Goal: Task Accomplishment & Management: Manage account settings

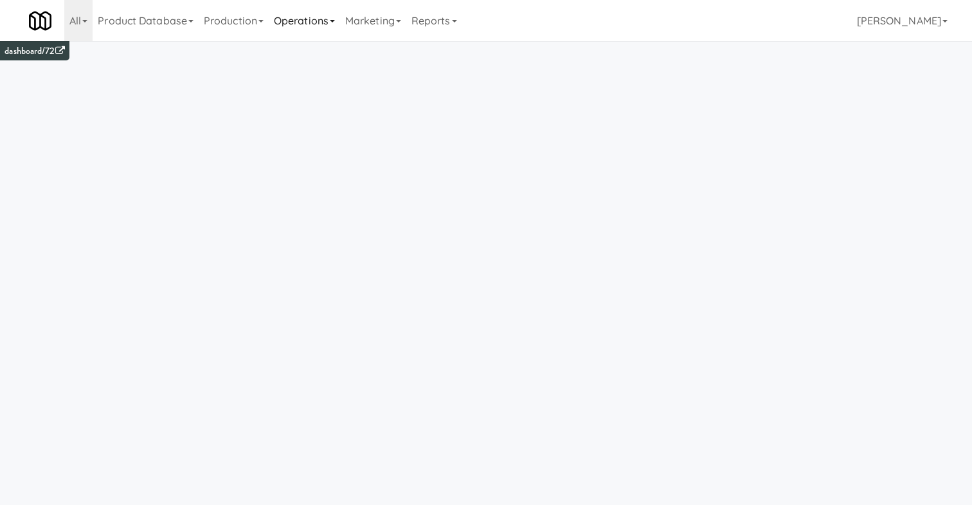
click at [296, 24] on link "Operations" at bounding box center [304, 20] width 71 height 41
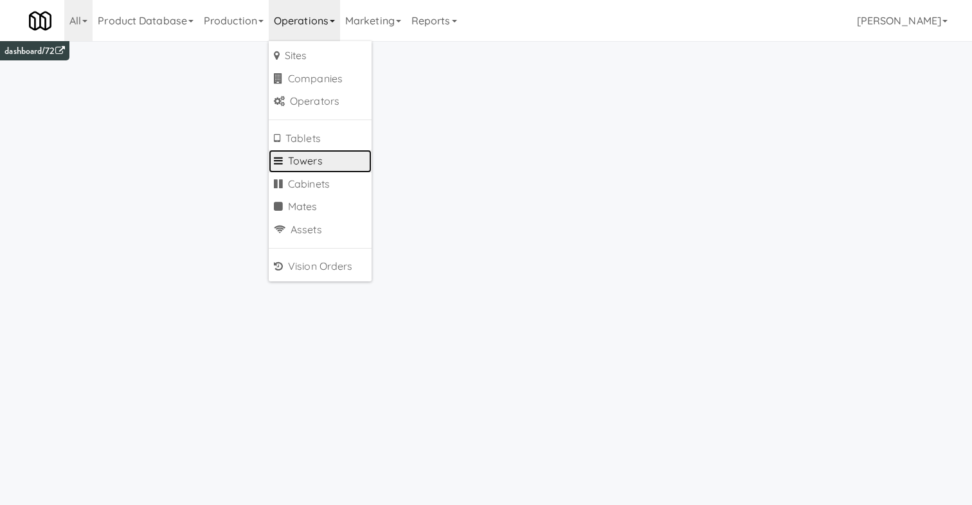
click at [322, 166] on link "Towers" at bounding box center [320, 161] width 103 height 23
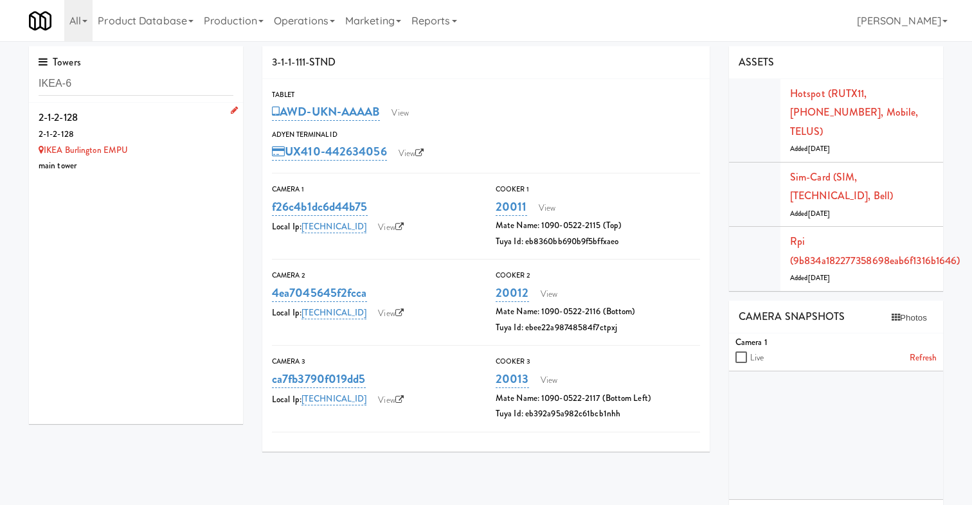
type input "IKEA-6"
click at [183, 121] on div "2-1-2-128" at bounding box center [136, 117] width 195 height 19
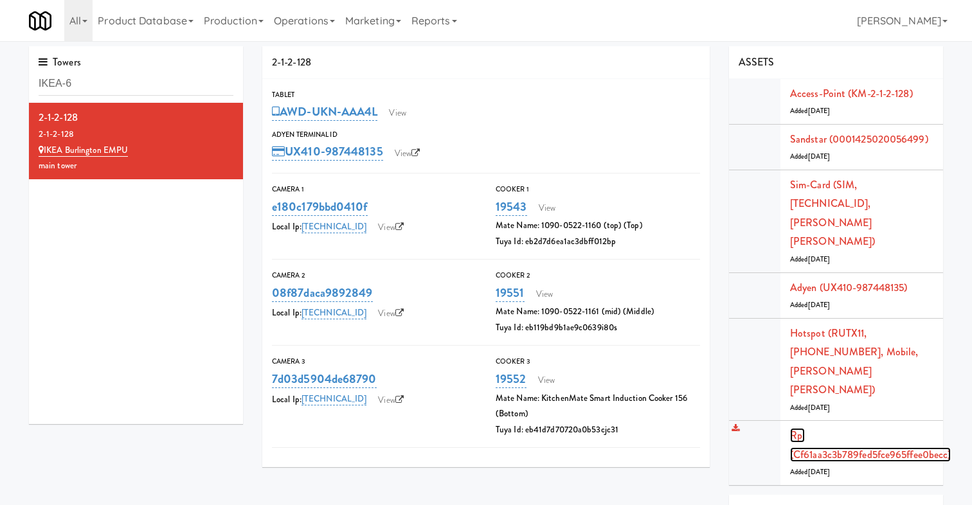
click at [814, 428] on link "Rpi (cf61aa3c3b789fed5fce965ffee0becc)" at bounding box center [870, 445] width 161 height 34
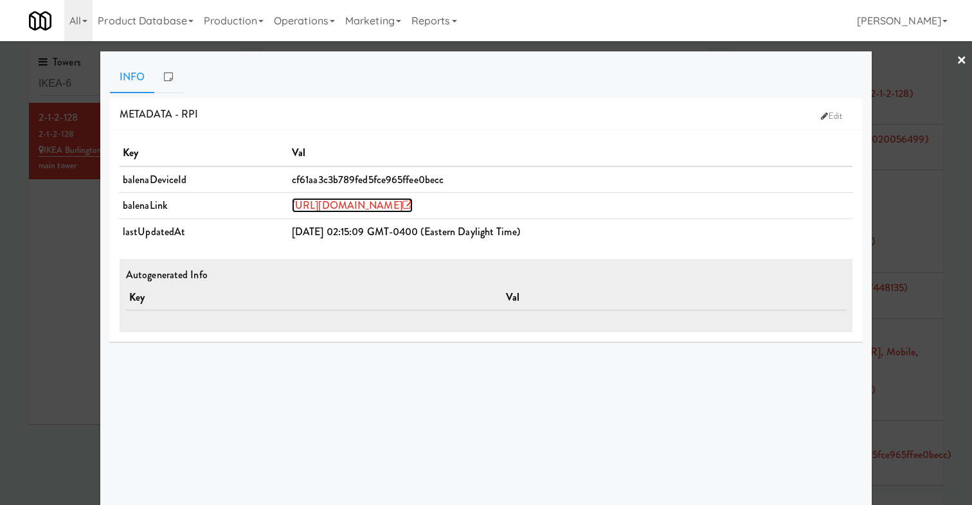
click at [413, 203] on link "https://dashboard.balena-cloud.com/devices/cf61aa3c3b789fed5fce965ffee0becc" at bounding box center [352, 205] width 121 height 15
click at [72, 300] on div at bounding box center [486, 252] width 972 height 505
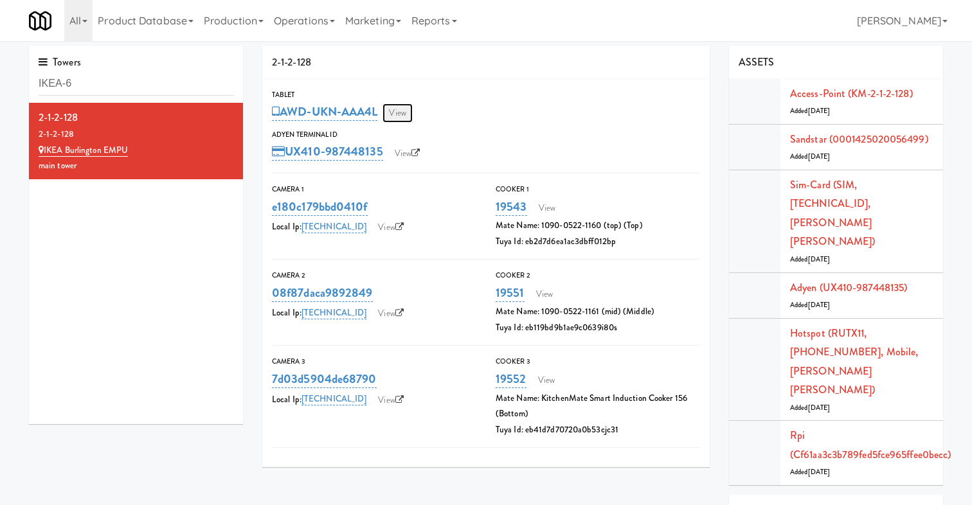
click at [412, 113] on link "View" at bounding box center [397, 112] width 30 height 19
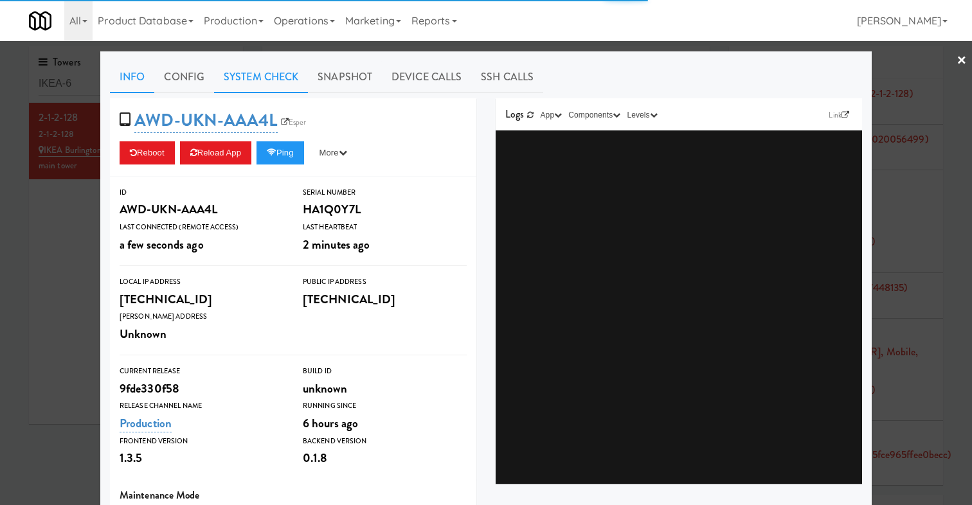
click at [247, 84] on link "System Check" at bounding box center [261, 77] width 94 height 32
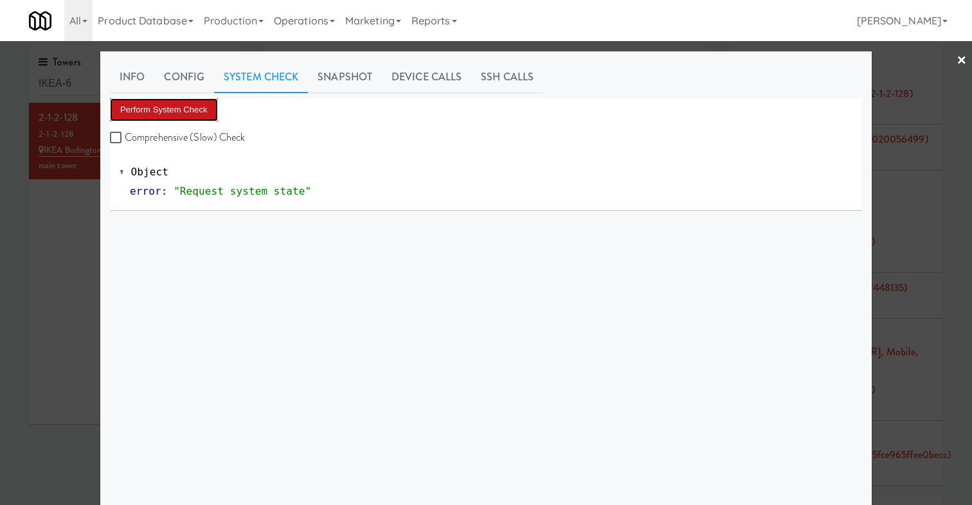
click at [172, 100] on button "Perform System Check" at bounding box center [164, 109] width 108 height 23
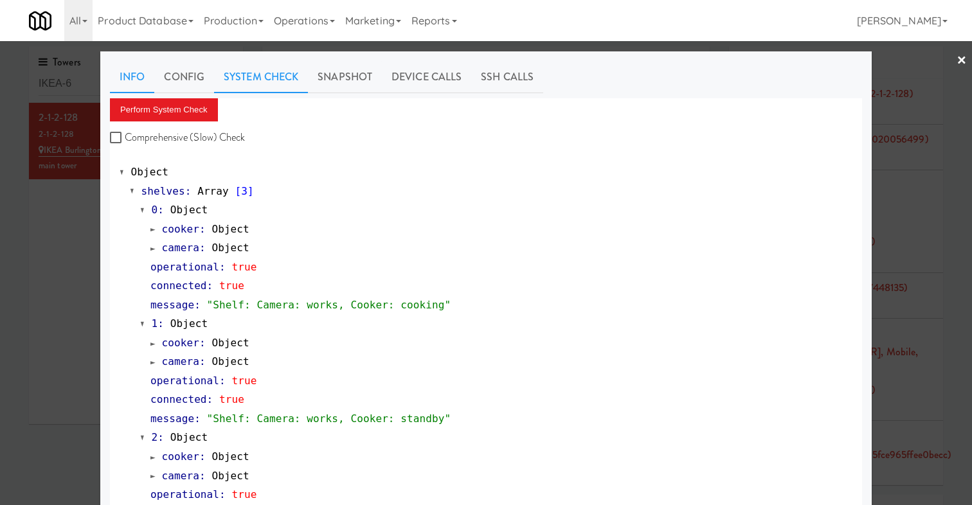
click at [131, 80] on link "Info" at bounding box center [132, 77] width 44 height 32
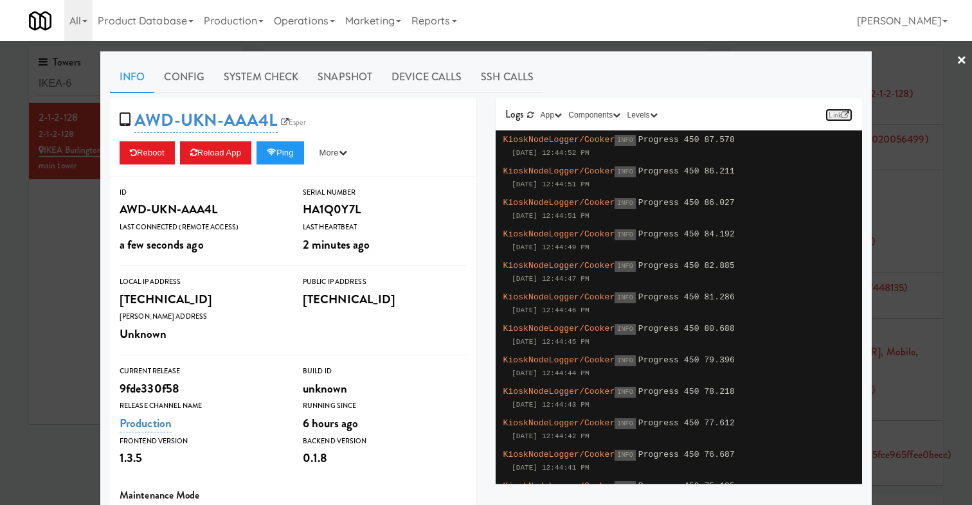
click at [835, 112] on link "Link" at bounding box center [838, 115] width 27 height 13
click at [426, 68] on link "Device Calls" at bounding box center [426, 77] width 89 height 32
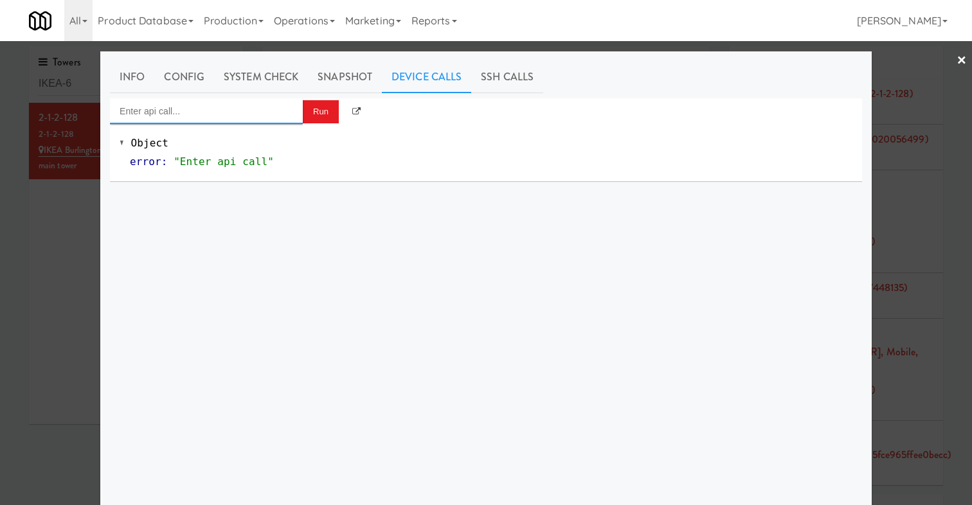
click at [257, 112] on input "Enter api call..." at bounding box center [206, 111] width 193 height 26
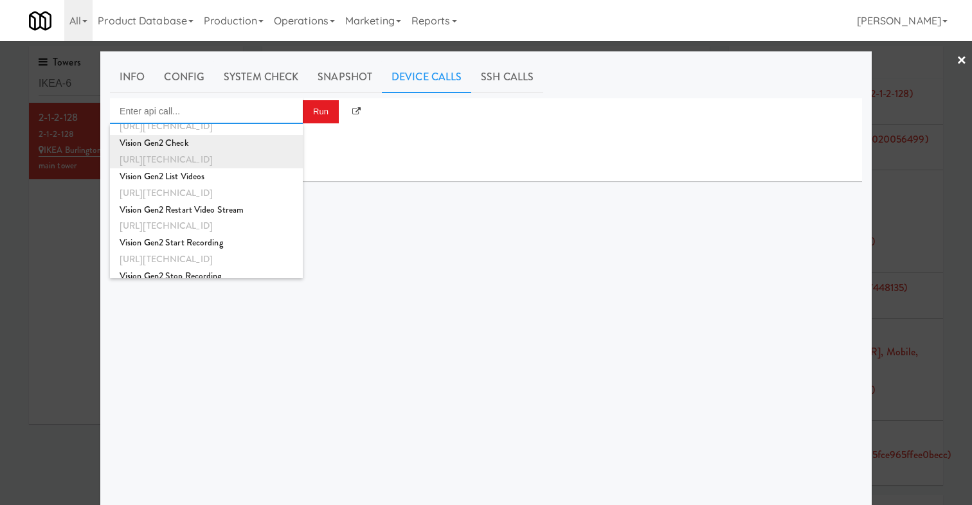
scroll to position [514, 0]
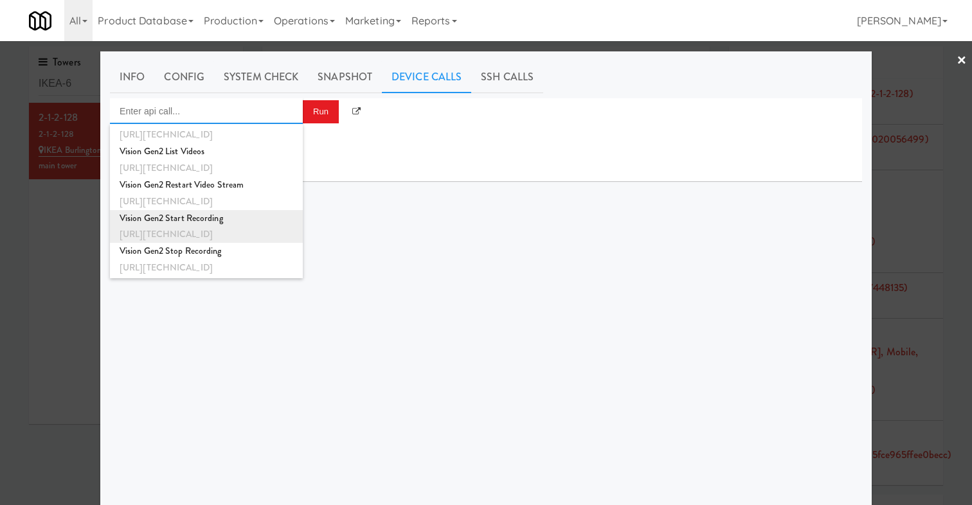
click at [229, 218] on div "Vision Gen2 Start Recording" at bounding box center [207, 218] width 174 height 17
type input "Vision Gen2 Start Recording"
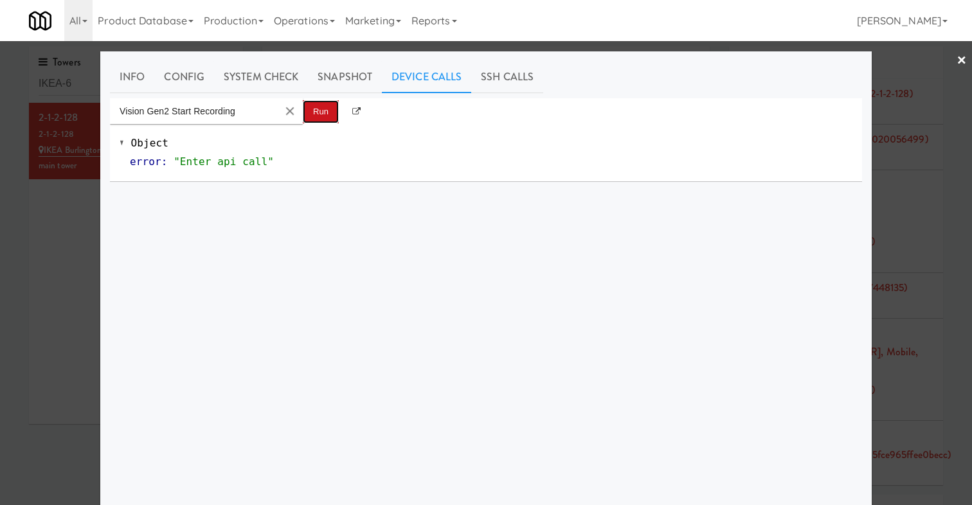
click at [310, 111] on button "Run" at bounding box center [321, 111] width 36 height 23
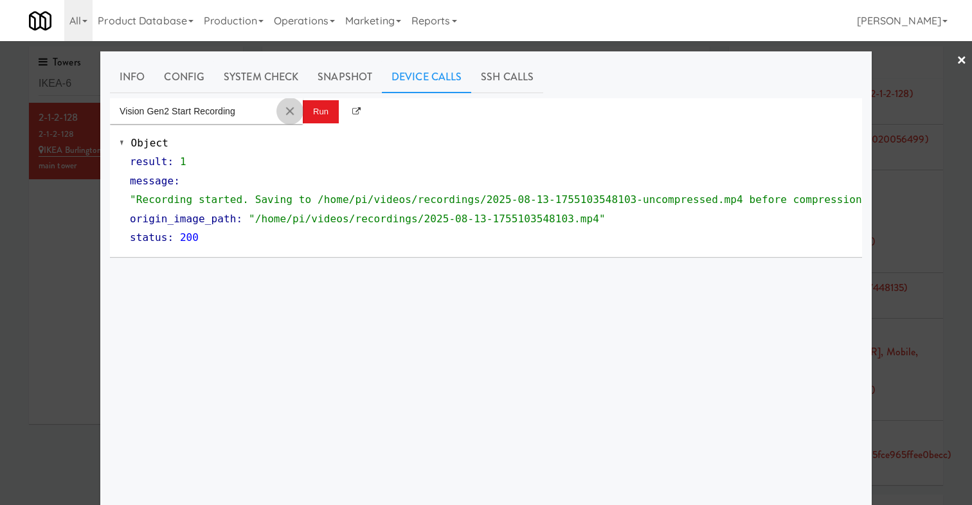
click at [289, 111] on button "Clear Input" at bounding box center [289, 111] width 19 height 19
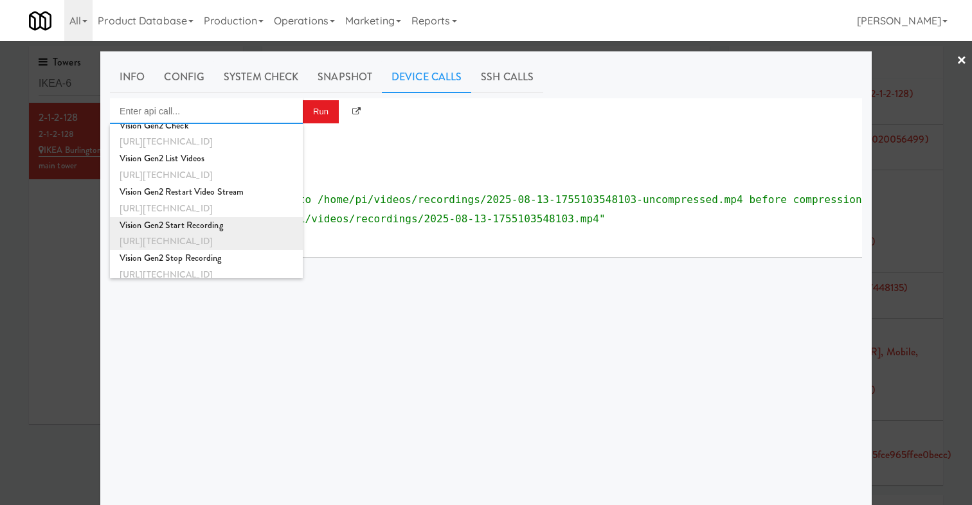
scroll to position [508, 0]
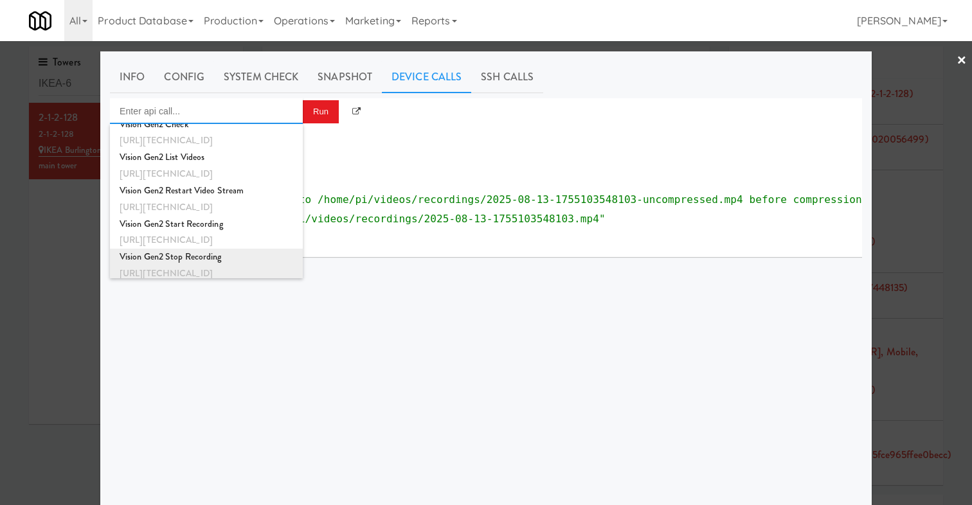
click at [224, 256] on div "Vision Gen2 Stop Recording" at bounding box center [207, 257] width 174 height 17
type input "Vision Gen2 Stop Recording"
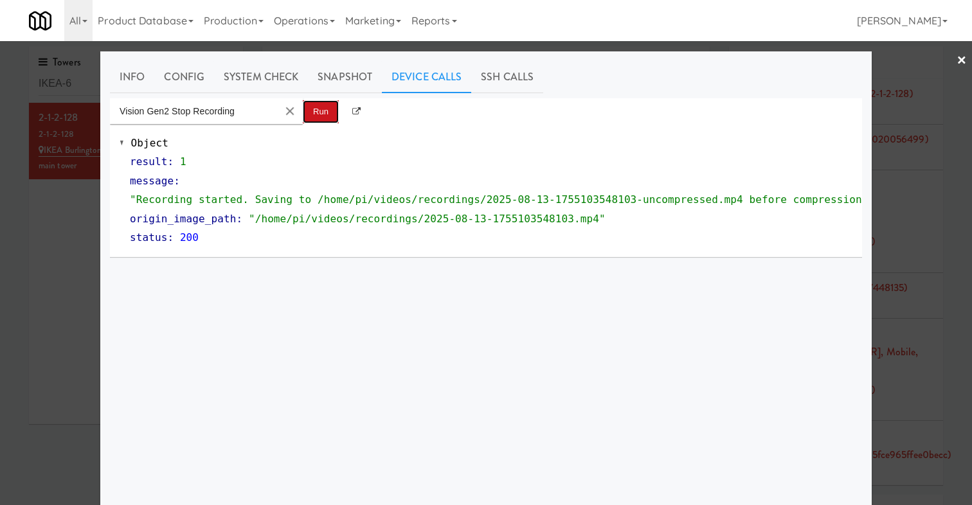
click at [321, 114] on button "Run" at bounding box center [321, 111] width 36 height 23
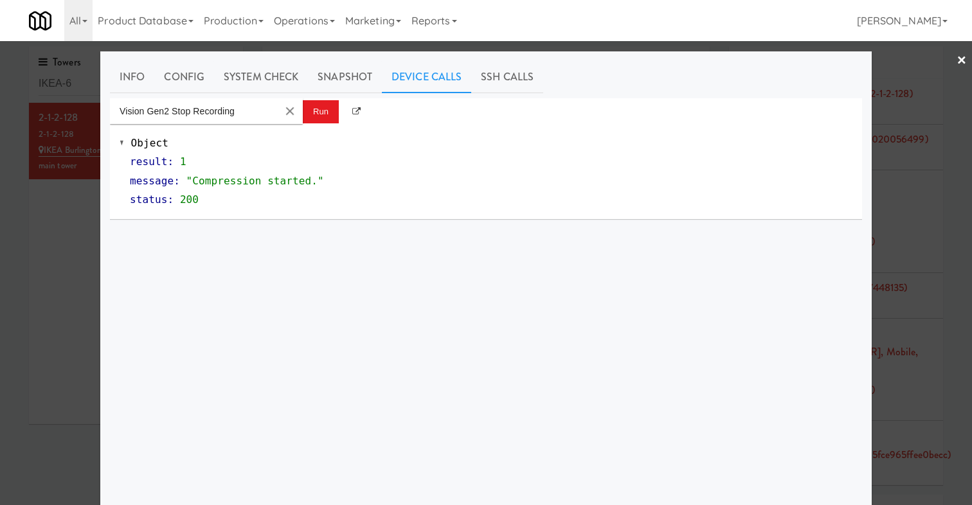
click at [77, 258] on div at bounding box center [486, 252] width 972 height 505
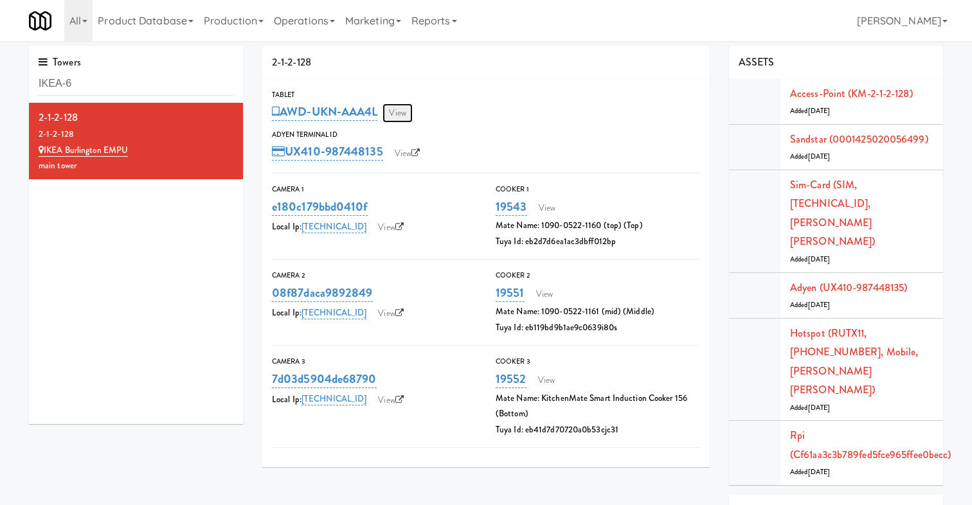
click at [409, 107] on link "View" at bounding box center [397, 112] width 30 height 19
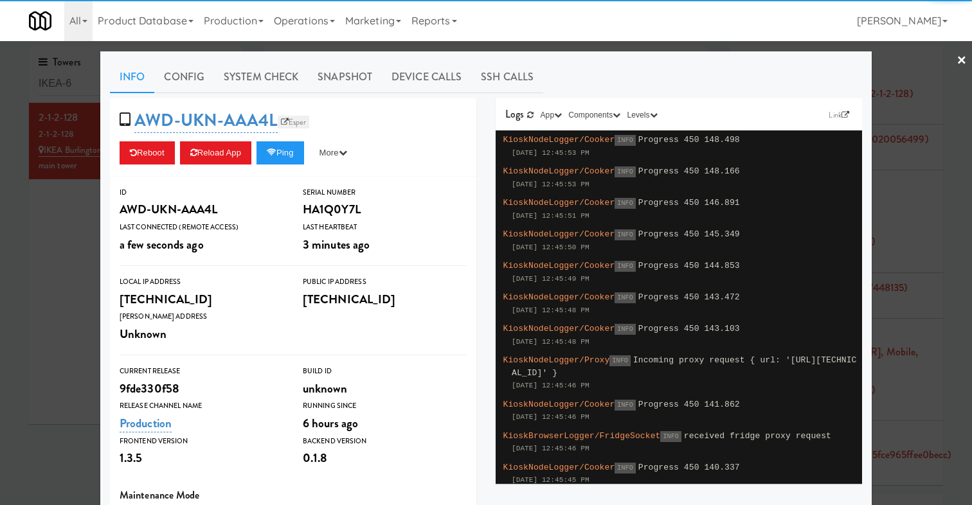
click at [294, 119] on link "Esper" at bounding box center [294, 122] width 32 height 13
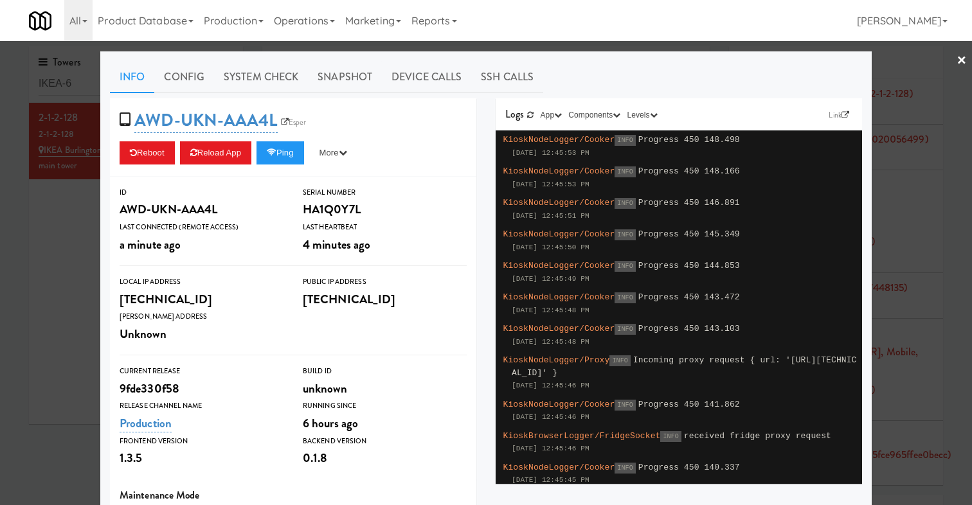
click at [71, 291] on div at bounding box center [486, 252] width 972 height 505
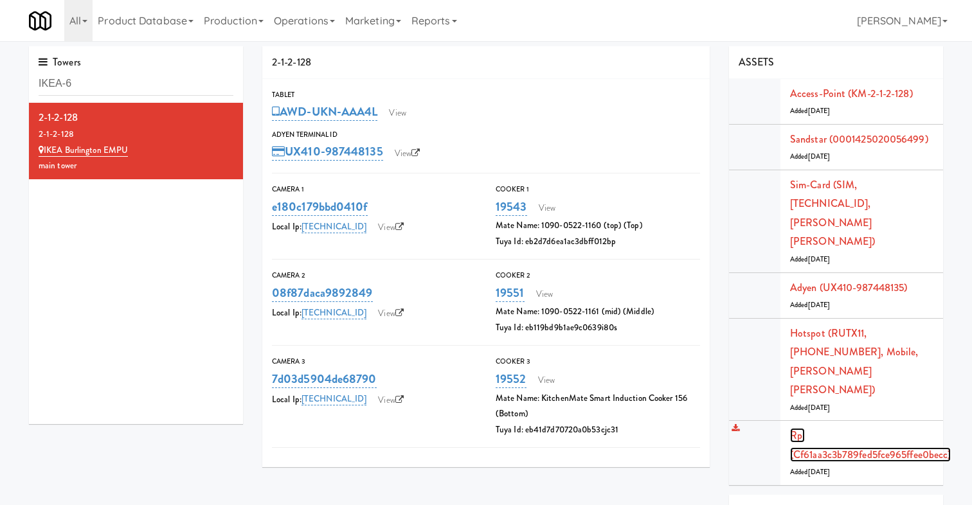
click at [831, 428] on link "Rpi (cf61aa3c3b789fed5fce965ffee0becc)" at bounding box center [870, 445] width 161 height 34
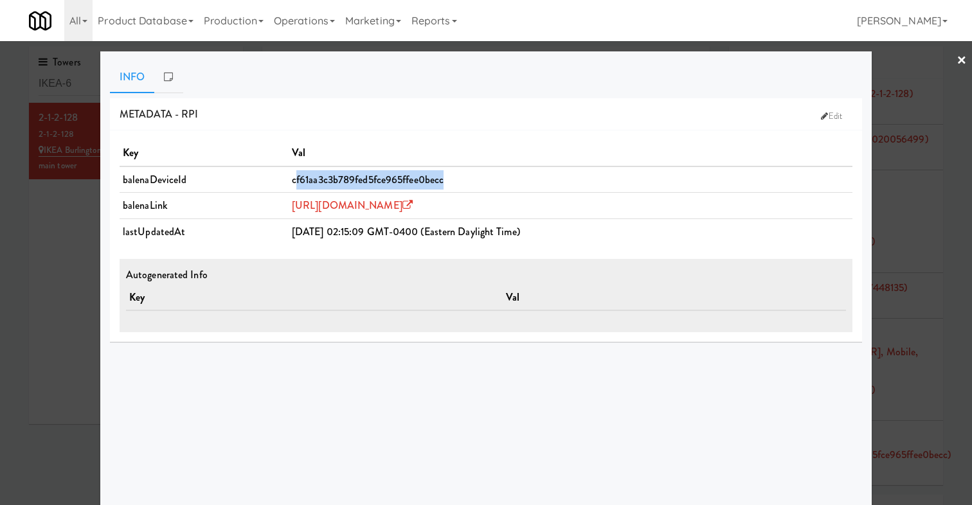
drag, startPoint x: 410, startPoint y: 174, endPoint x: 244, endPoint y: 175, distance: 165.8
click at [289, 175] on td "cf61aa3c3b789fed5fce965ffee0becc" at bounding box center [571, 179] width 564 height 26
copy span "f61aa3c3b789fed5fce965ffee0becc"
copy span "cf61aa3c3b789fed5fce965ffee0becc"
click at [49, 294] on div at bounding box center [486, 252] width 972 height 505
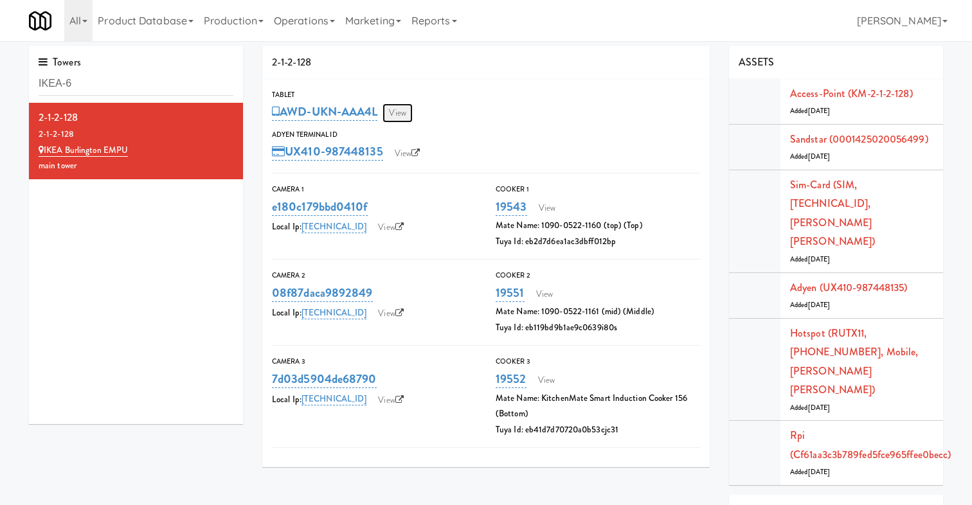
click at [398, 105] on link "View" at bounding box center [397, 112] width 30 height 19
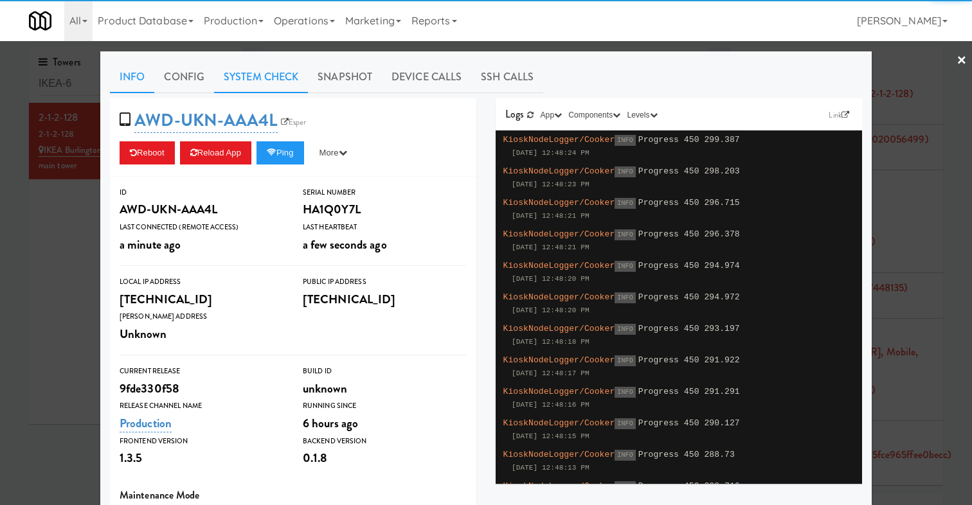
click at [241, 70] on link "System Check" at bounding box center [261, 77] width 94 height 32
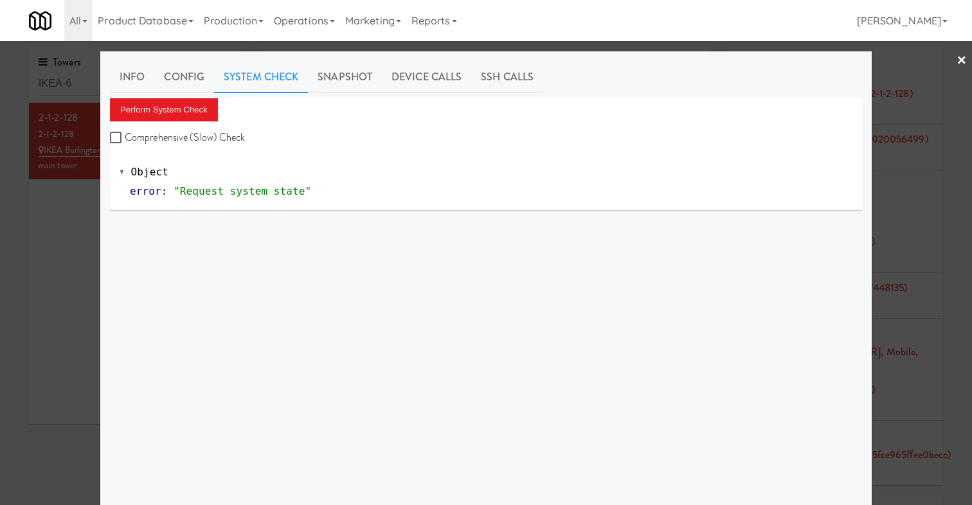
click at [151, 94] on div "Info Config System Check Snapshot Device Calls SSH Calls Perform System Check C…" at bounding box center [486, 320] width 752 height 519
click at [151, 115] on button "Perform System Check" at bounding box center [164, 109] width 108 height 23
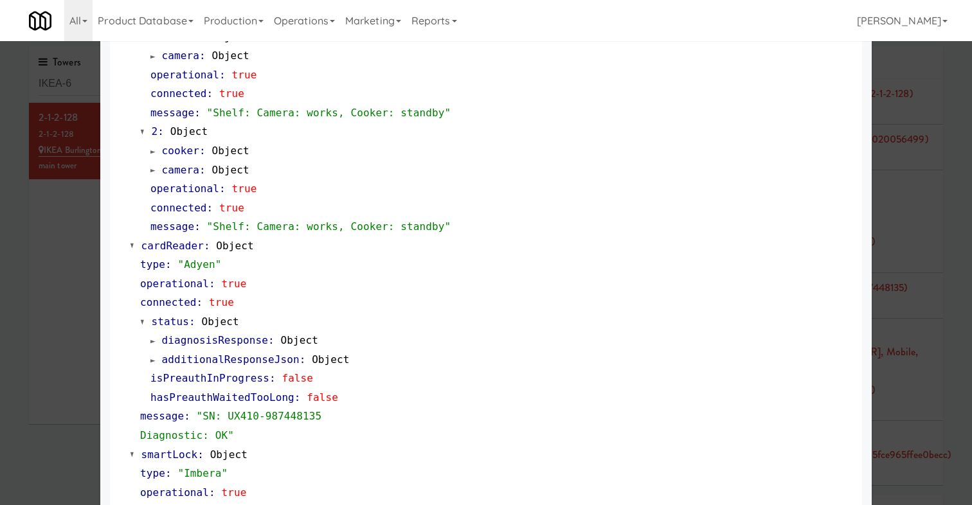
scroll to position [701, 0]
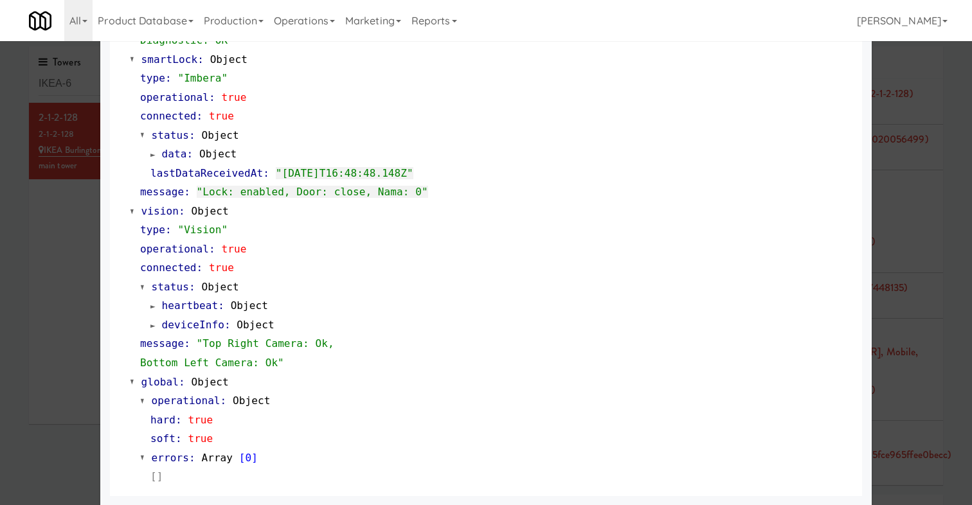
click at [28, 302] on div at bounding box center [486, 252] width 972 height 505
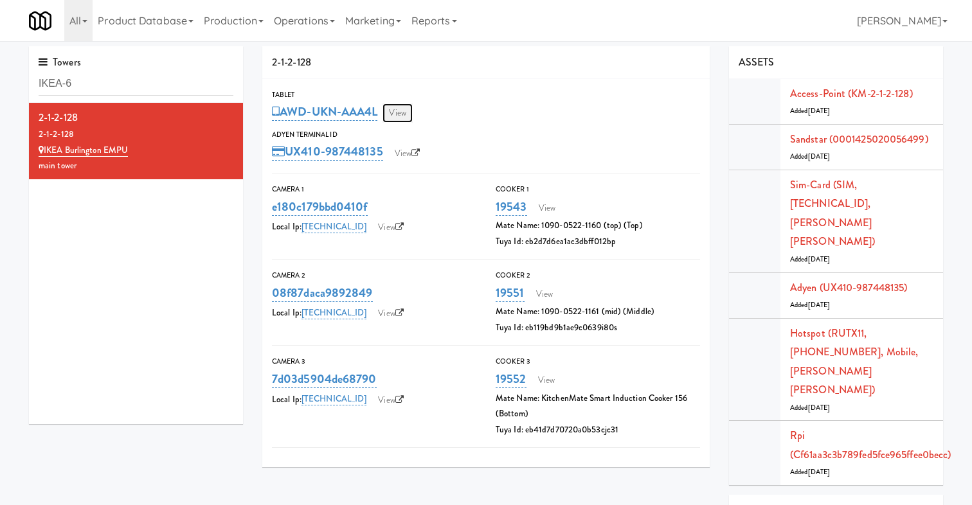
click at [402, 113] on link "View" at bounding box center [397, 112] width 30 height 19
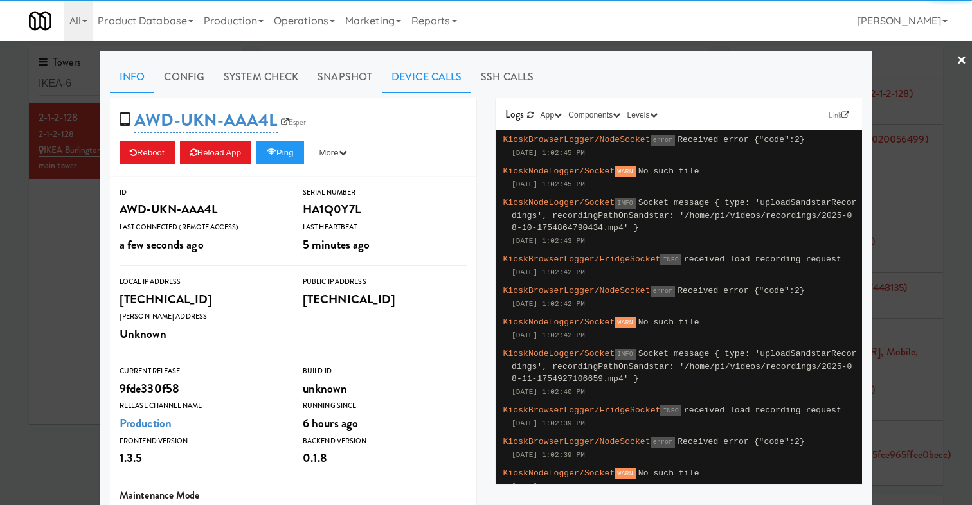
click at [407, 78] on link "Device Calls" at bounding box center [426, 77] width 89 height 32
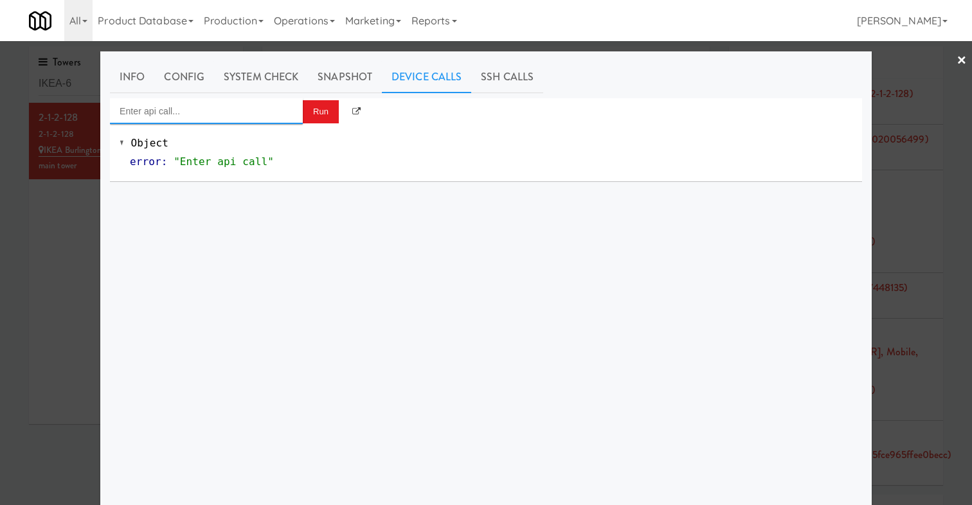
click at [248, 114] on input "Enter api call..." at bounding box center [206, 111] width 193 height 26
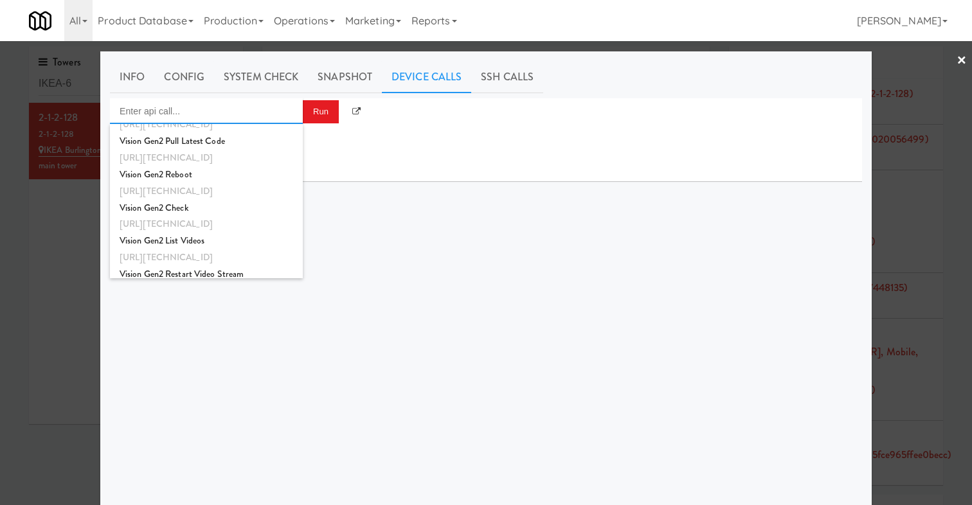
scroll to position [414, 0]
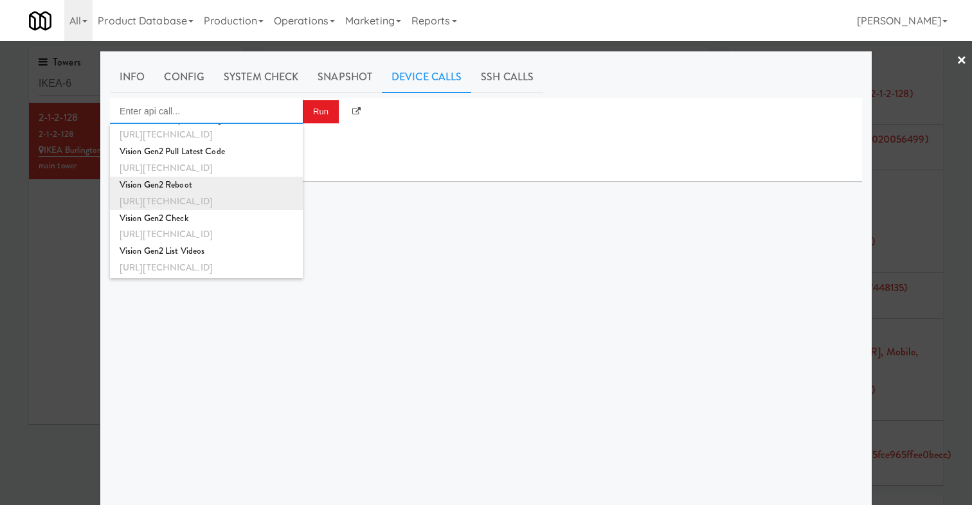
click at [268, 195] on div "http://192.168.1.242:8000/helpers/reboot" at bounding box center [207, 201] width 174 height 17
type input "Vision Gen2 Reboot"
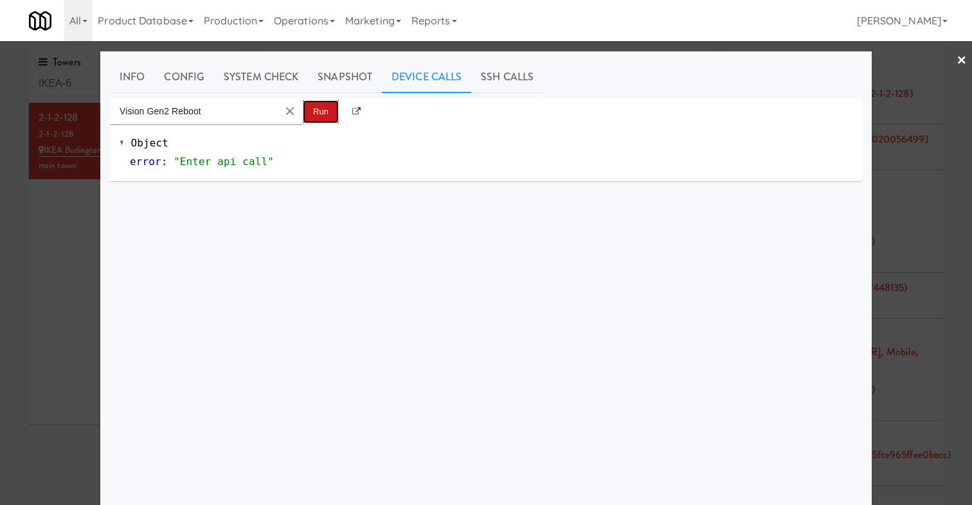
click at [323, 109] on button "Run" at bounding box center [321, 111] width 36 height 23
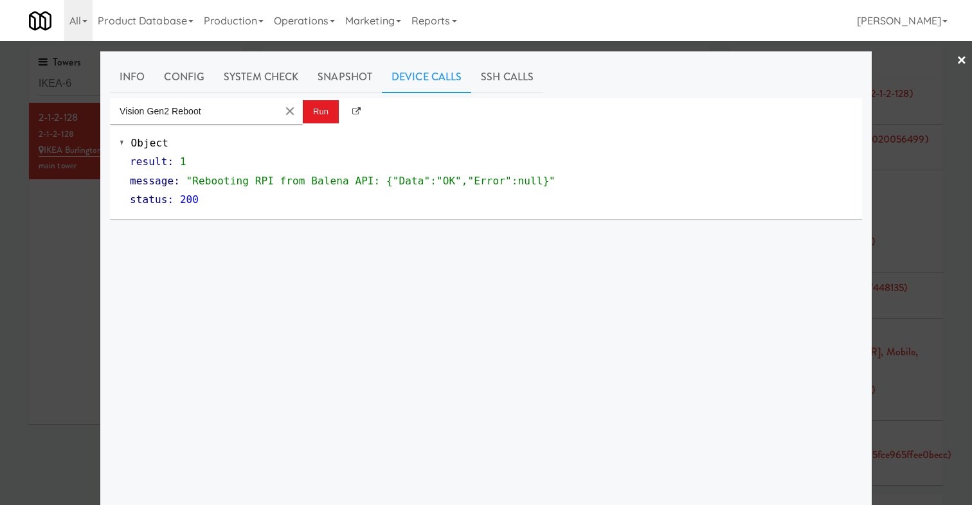
click at [68, 215] on div at bounding box center [486, 252] width 972 height 505
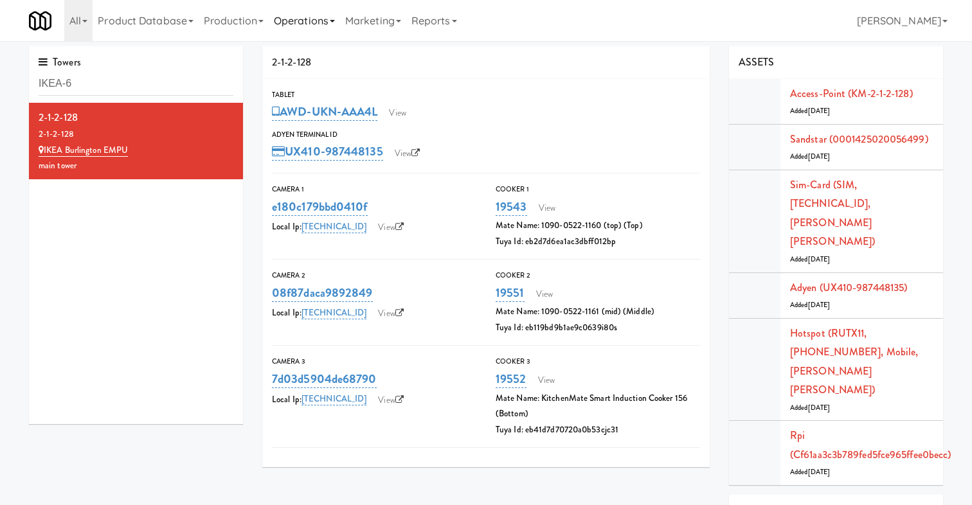
click at [292, 22] on link "Operations" at bounding box center [304, 20] width 71 height 41
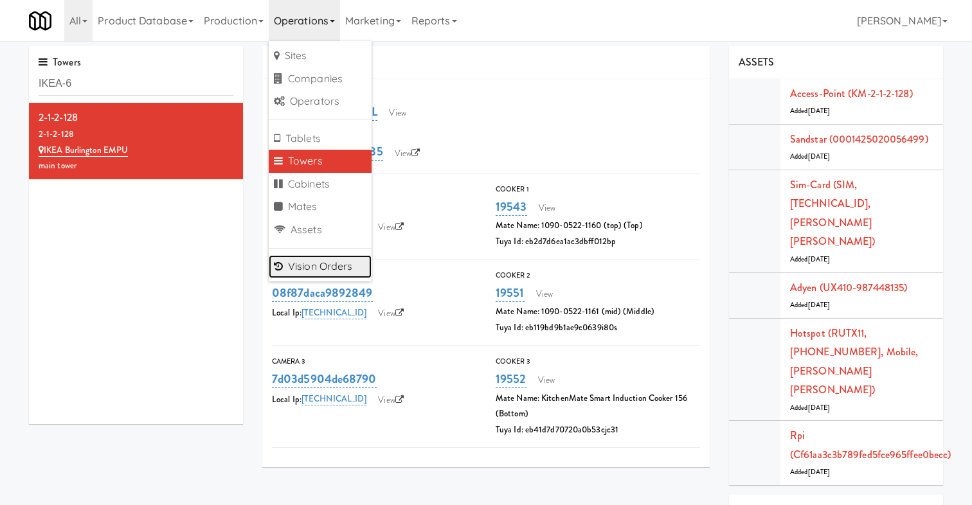
click at [316, 271] on link "Vision Orders" at bounding box center [320, 266] width 103 height 23
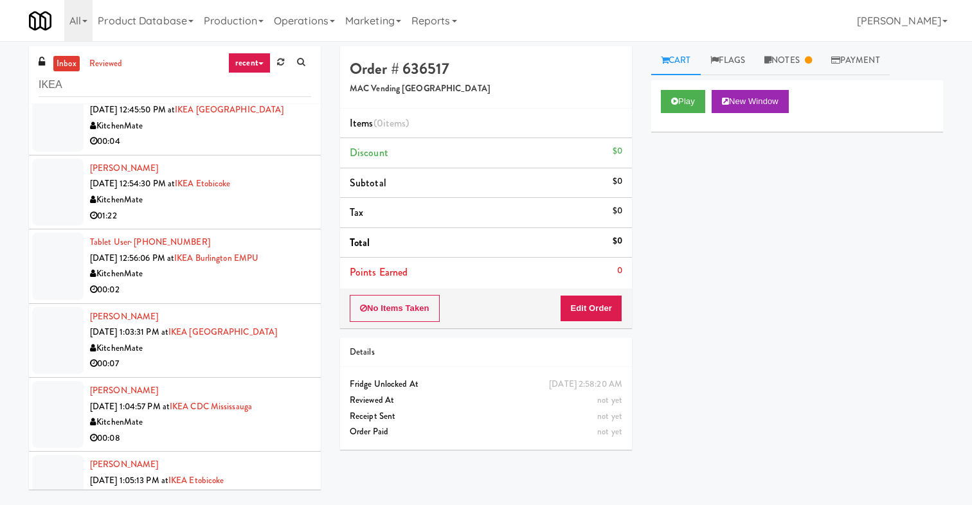
click at [192, 290] on div "00:02" at bounding box center [200, 290] width 221 height 16
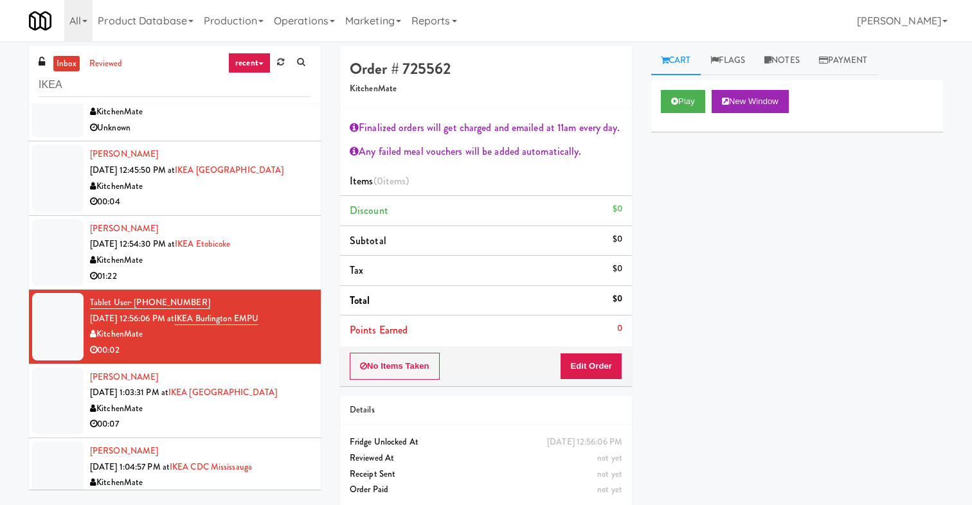
scroll to position [1432, 0]
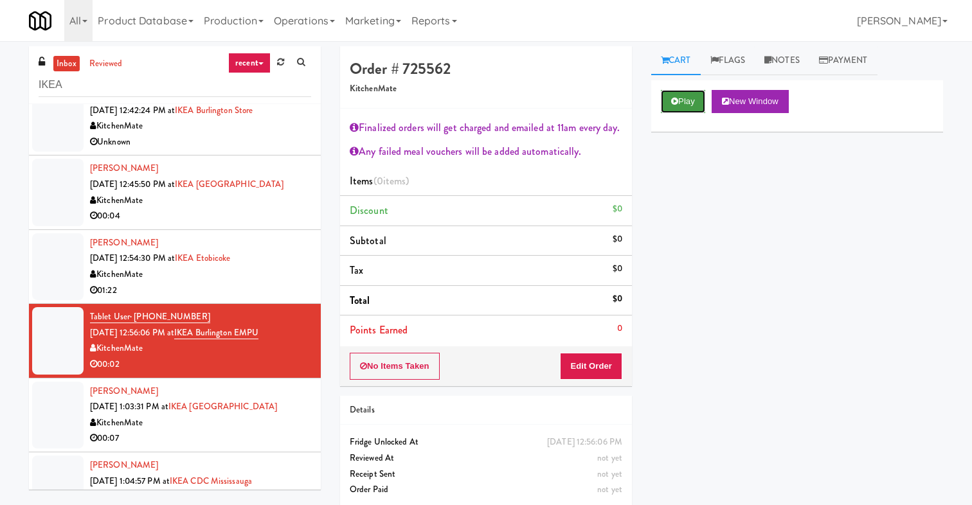
click at [682, 94] on button "Play" at bounding box center [683, 101] width 44 height 23
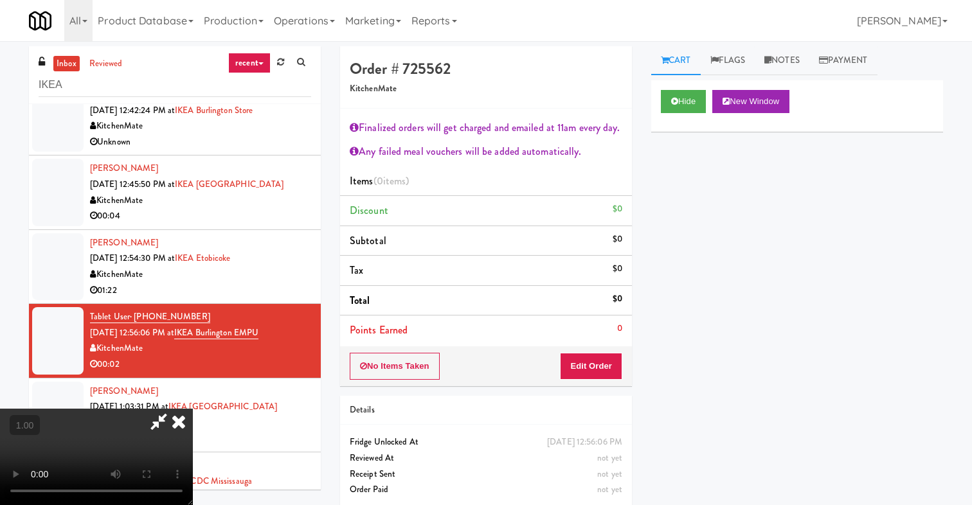
click at [193, 409] on icon at bounding box center [179, 422] width 28 height 26
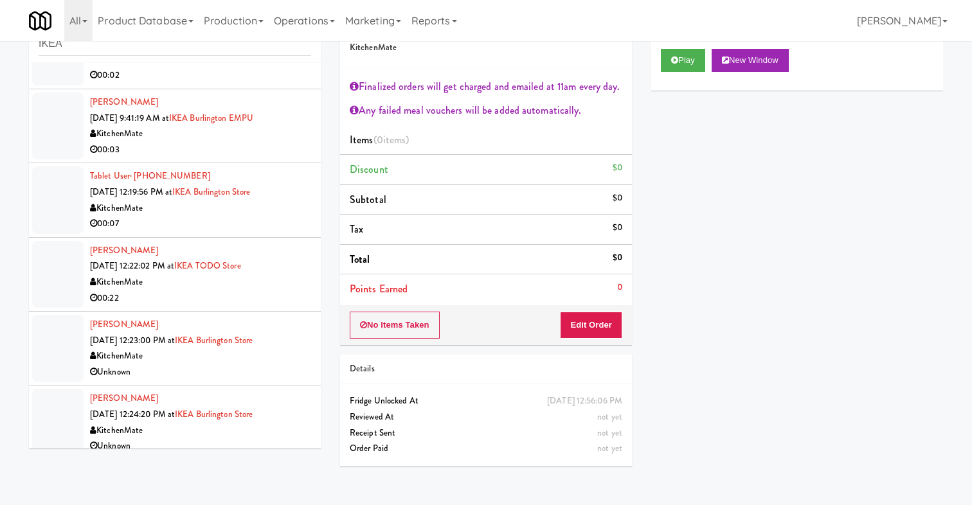
scroll to position [528, 0]
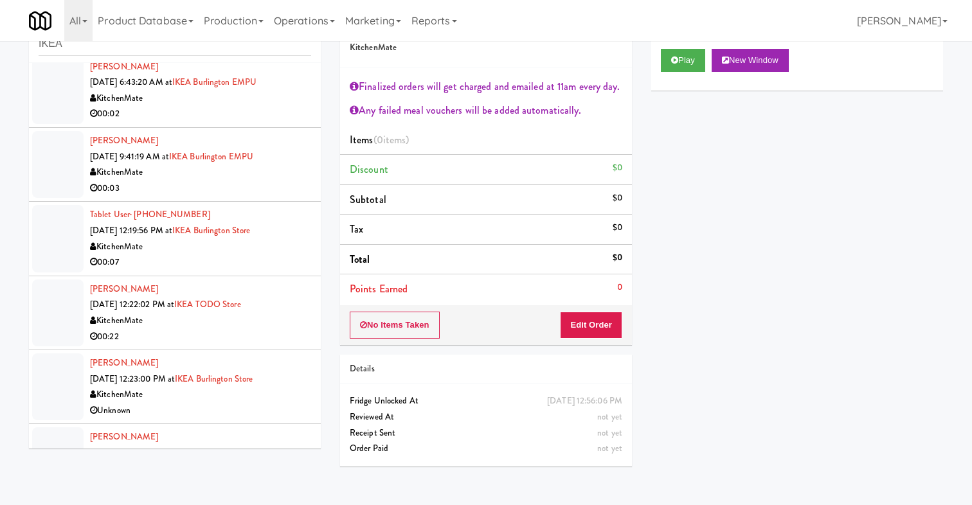
click at [258, 172] on div "KitchenMate" at bounding box center [200, 173] width 221 height 16
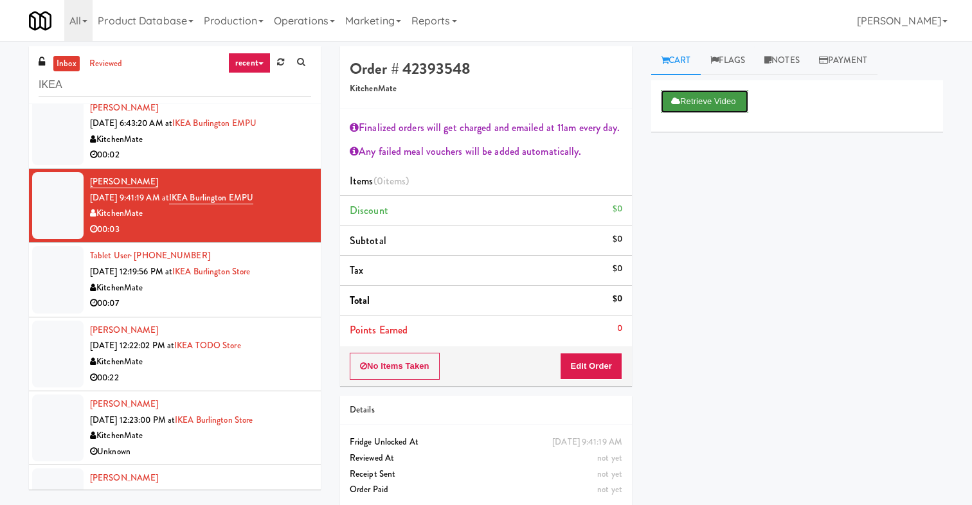
click at [699, 94] on button "Retrieve Video" at bounding box center [704, 101] width 87 height 23
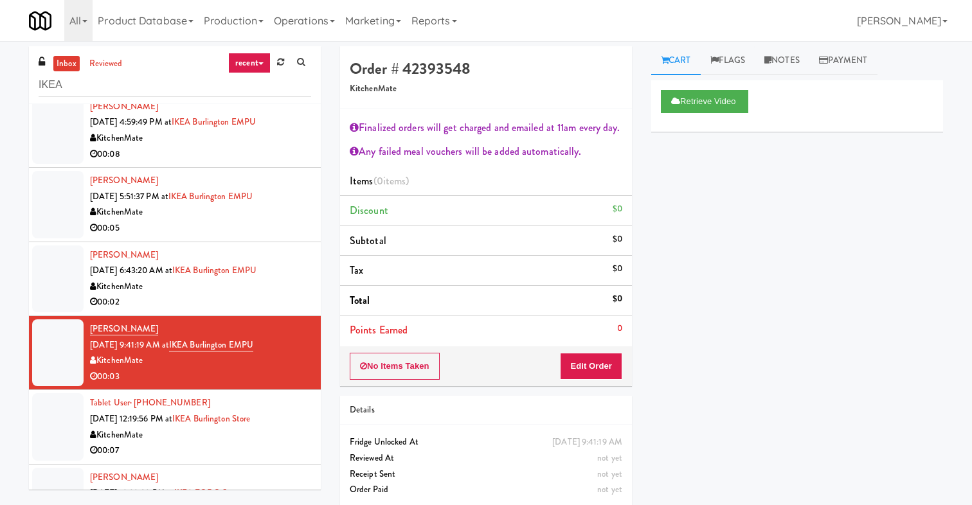
scroll to position [379, 0]
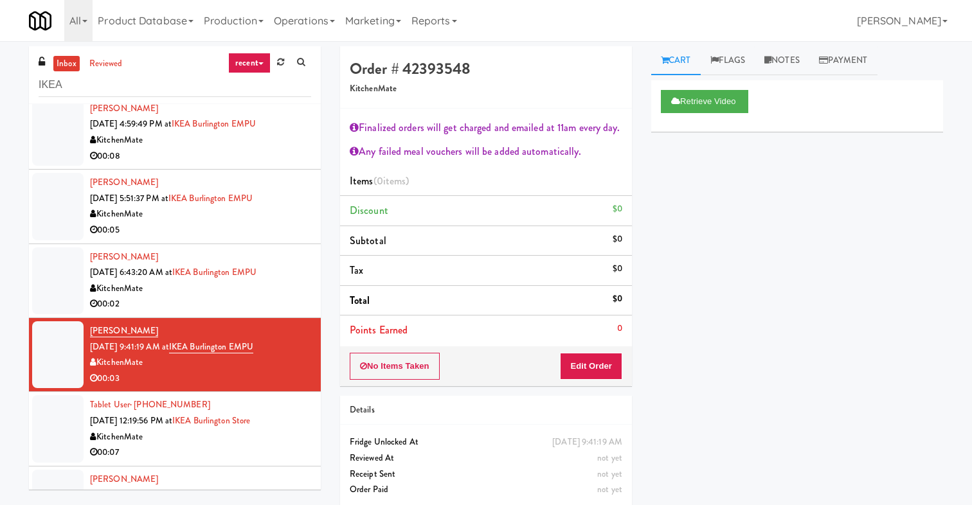
click at [269, 301] on div "00:02" at bounding box center [200, 304] width 221 height 16
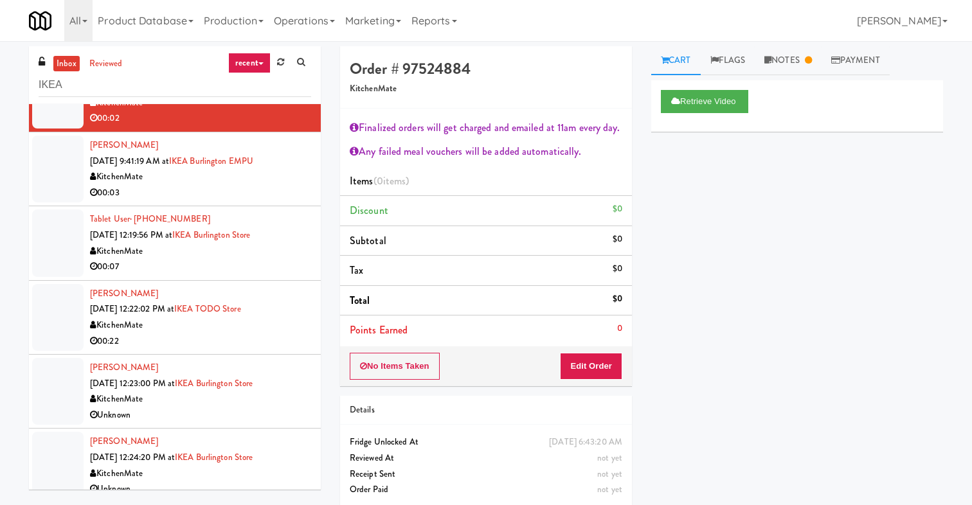
scroll to position [561, 0]
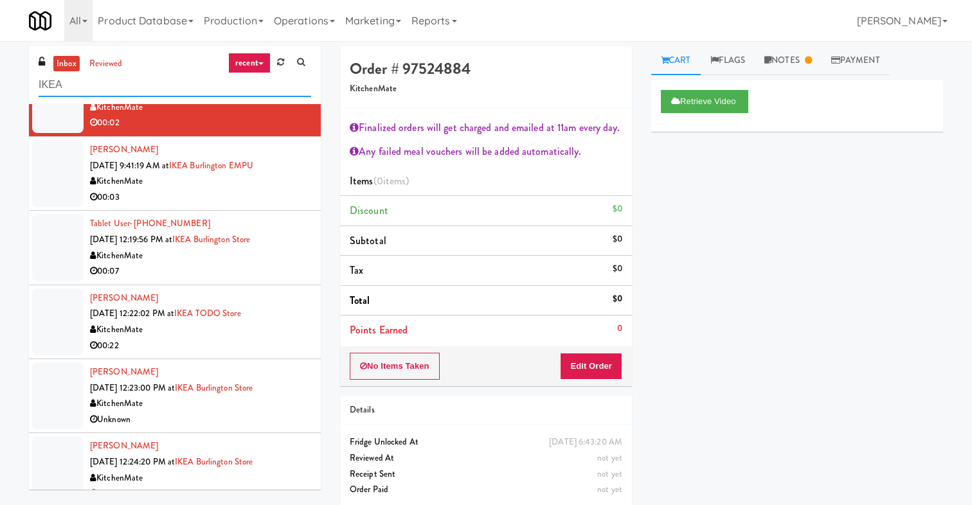
click at [139, 79] on input "IKEA" at bounding box center [175, 85] width 273 height 24
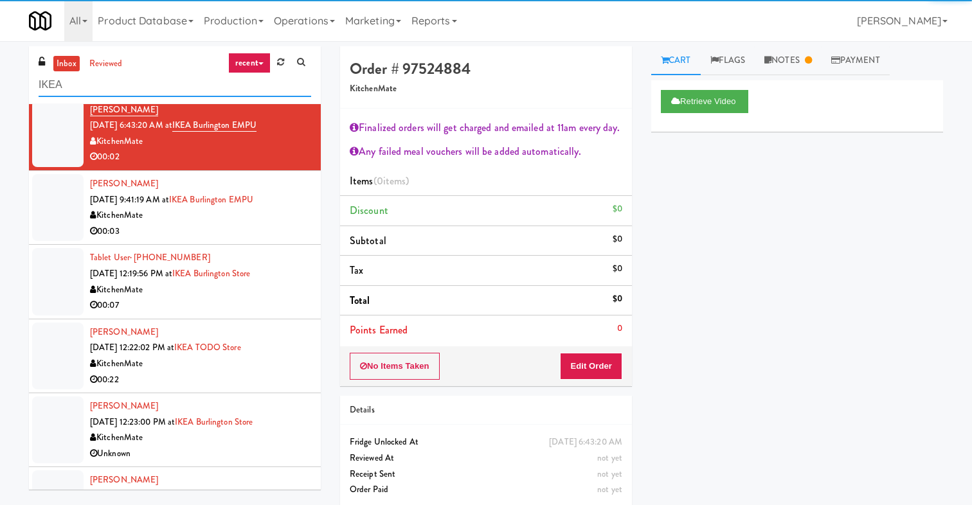
scroll to position [556, 0]
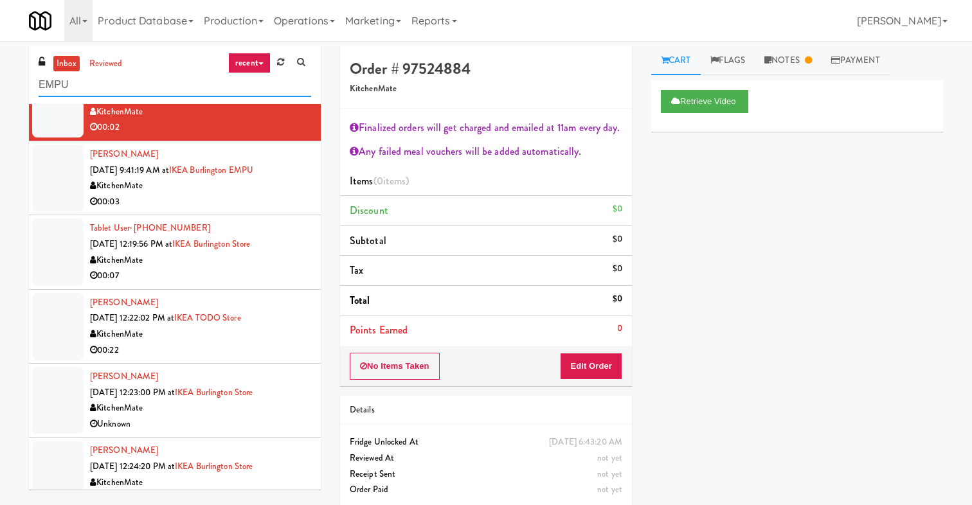
type input "EMPU"
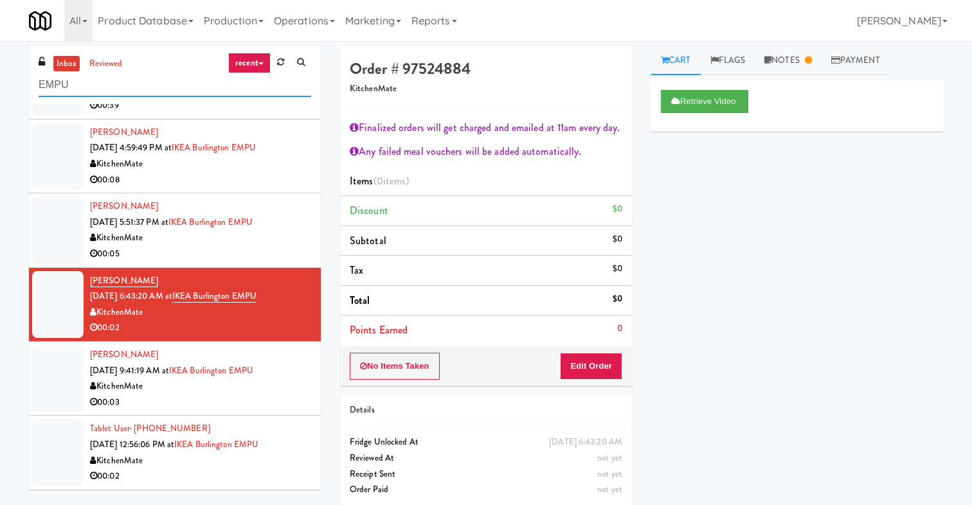
scroll to position [41, 0]
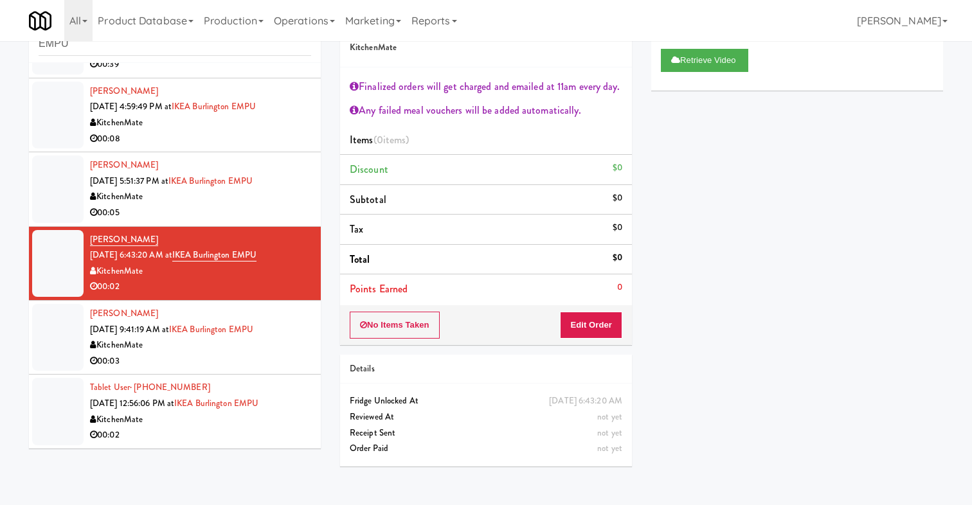
click at [269, 360] on div "00:03" at bounding box center [200, 362] width 221 height 16
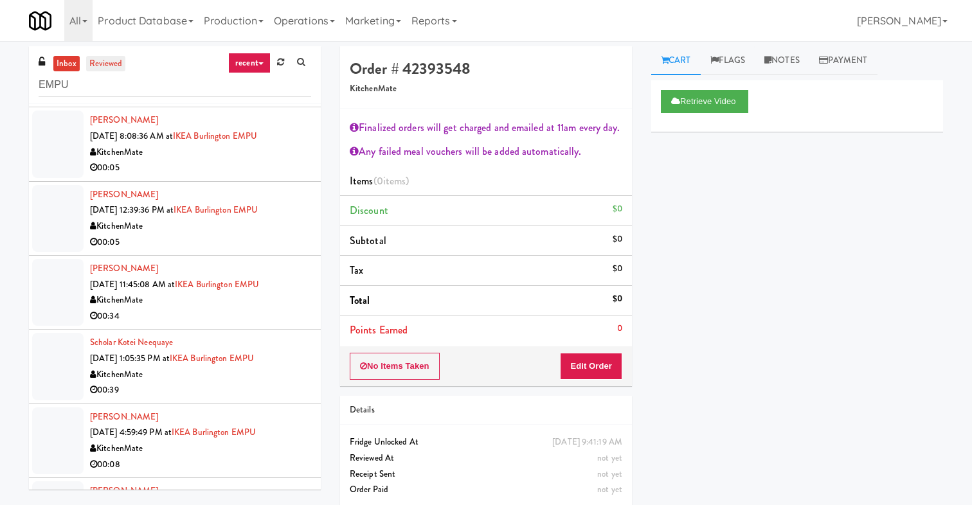
click at [96, 64] on link "reviewed" at bounding box center [106, 64] width 40 height 16
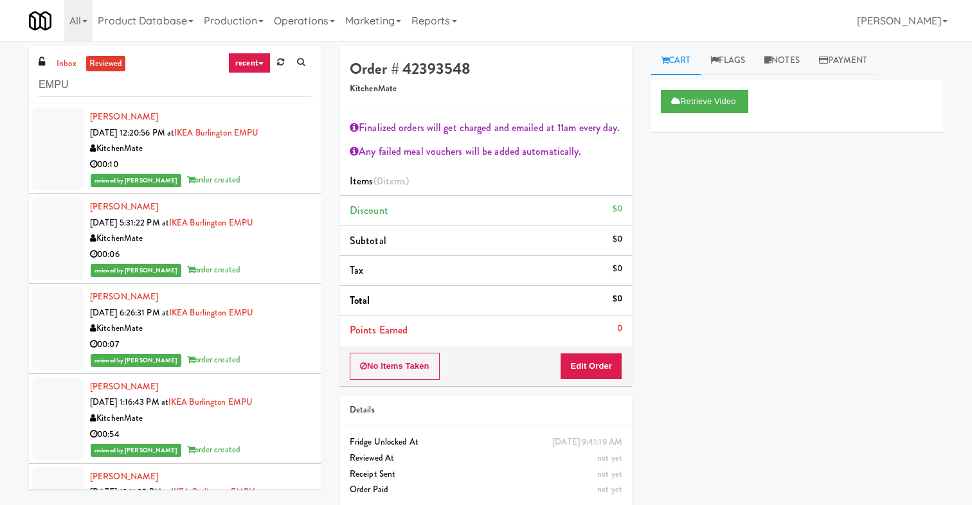
click at [220, 162] on div "00:10" at bounding box center [200, 165] width 221 height 16
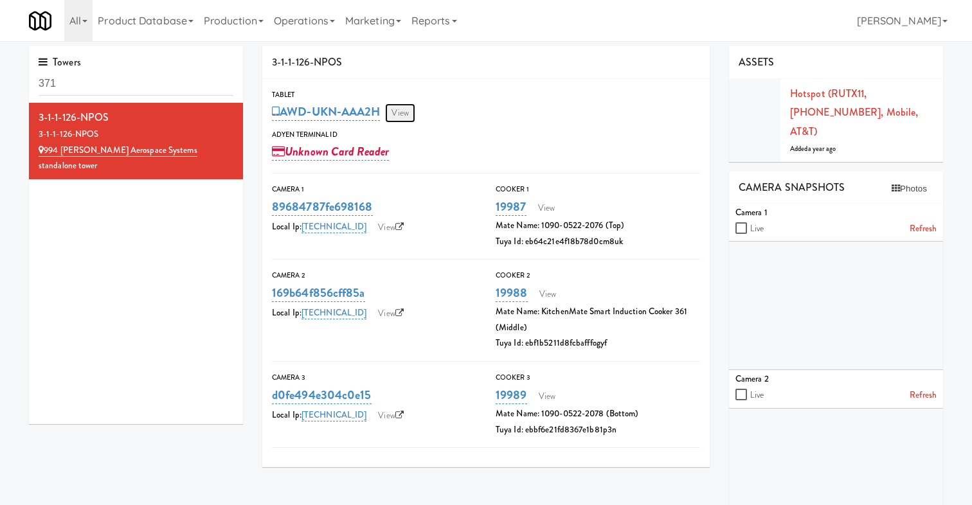
click at [411, 118] on link "View" at bounding box center [400, 112] width 30 height 19
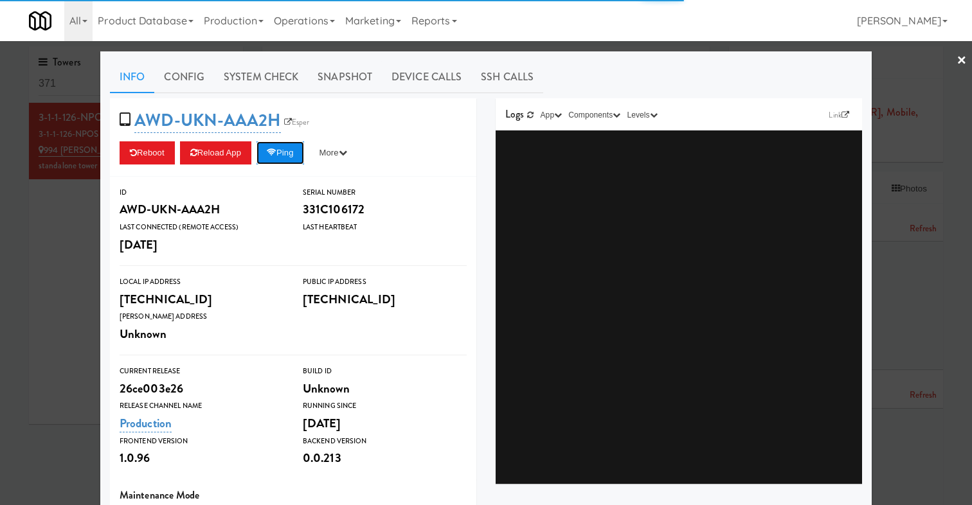
click at [285, 146] on button "Ping" at bounding box center [280, 152] width 48 height 23
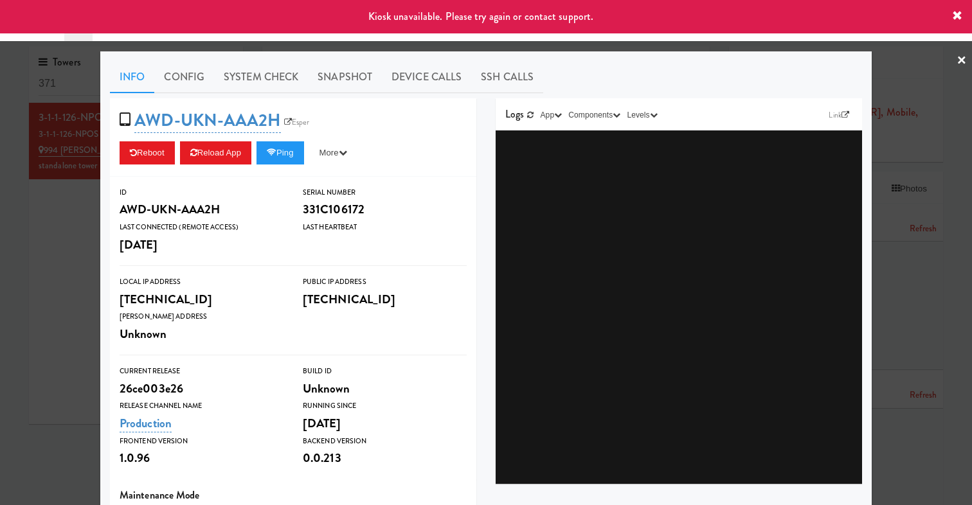
click at [47, 244] on div at bounding box center [486, 252] width 972 height 505
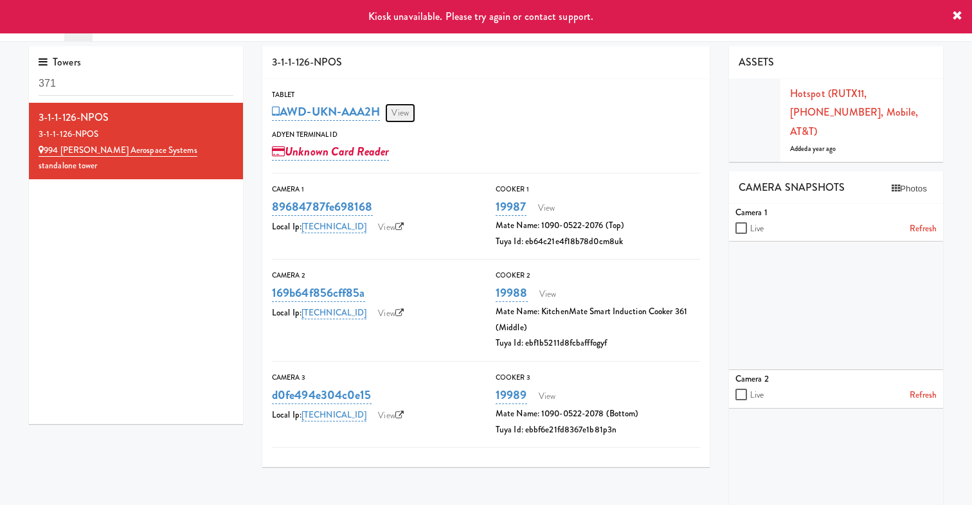
click at [401, 116] on link "View" at bounding box center [400, 112] width 30 height 19
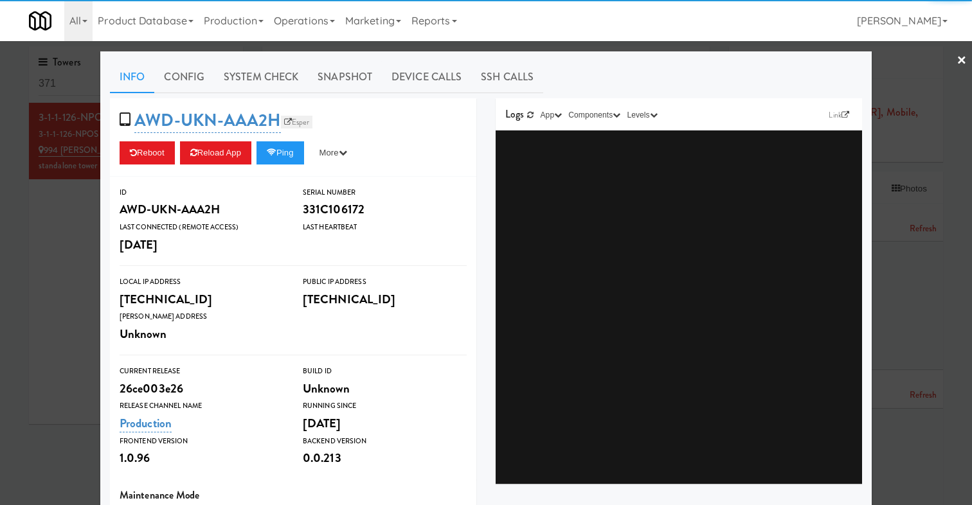
click at [311, 120] on link "Esper" at bounding box center [297, 122] width 32 height 13
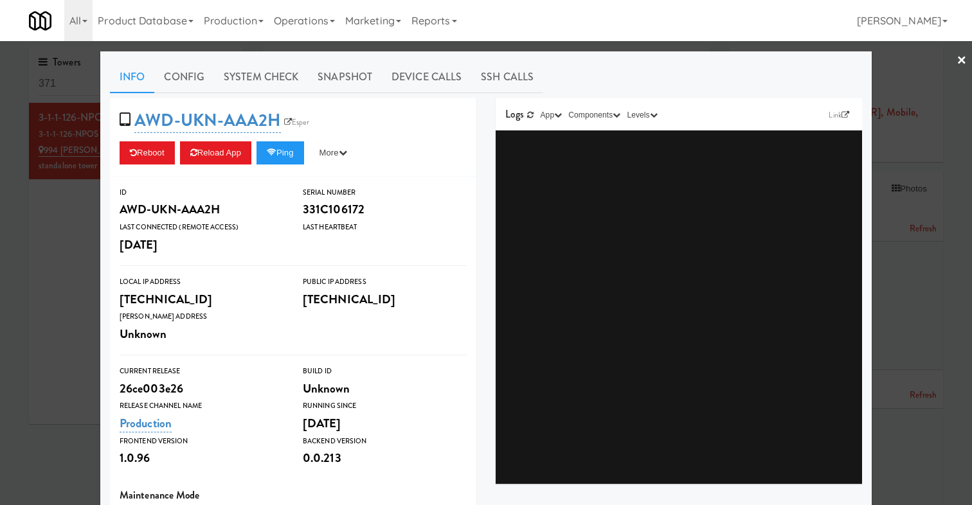
click at [88, 247] on div at bounding box center [486, 252] width 972 height 505
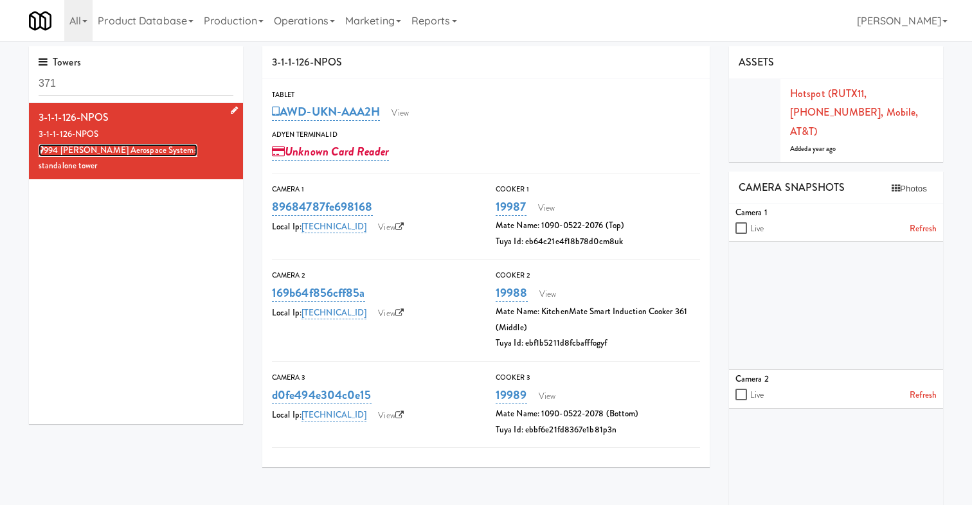
click at [129, 148] on link "994 [PERSON_NAME] Aerospace Systems" at bounding box center [118, 150] width 159 height 13
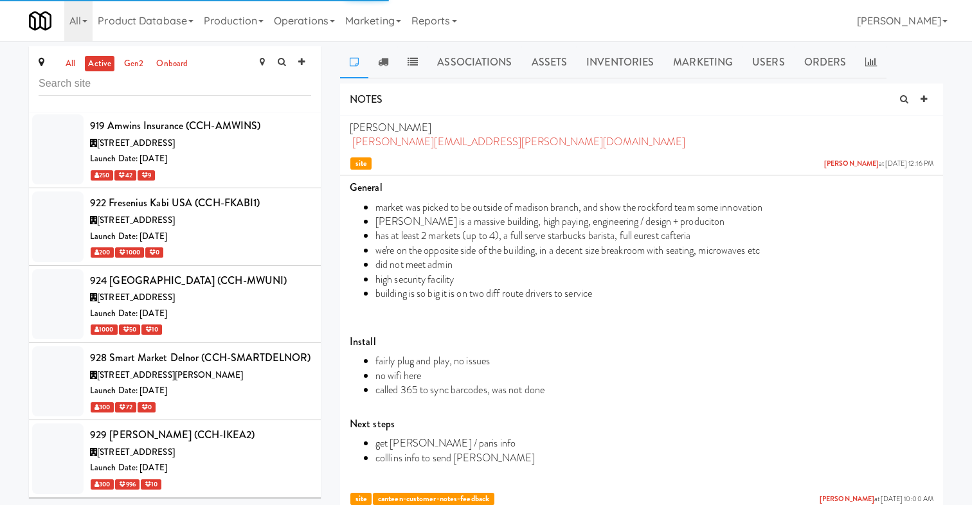
scroll to position [8543, 0]
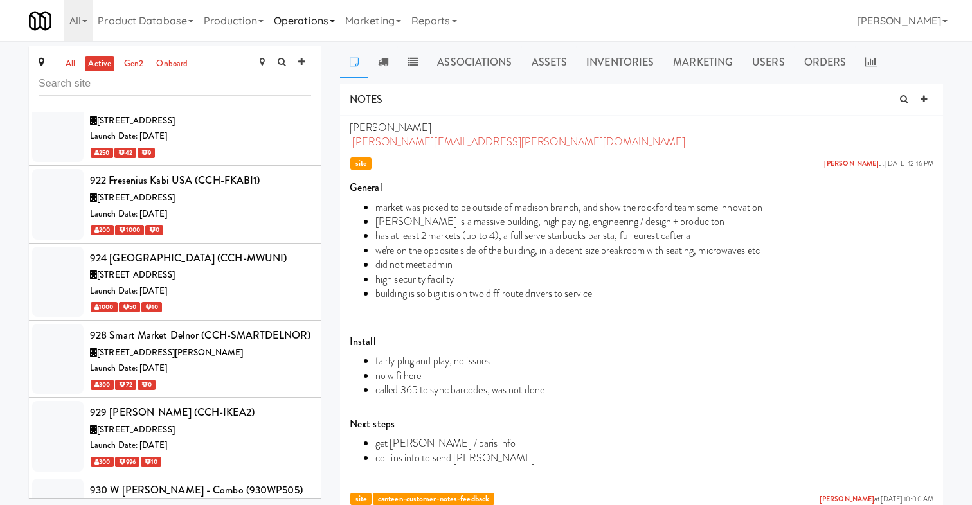
click at [294, 27] on link "Operations" at bounding box center [304, 20] width 71 height 41
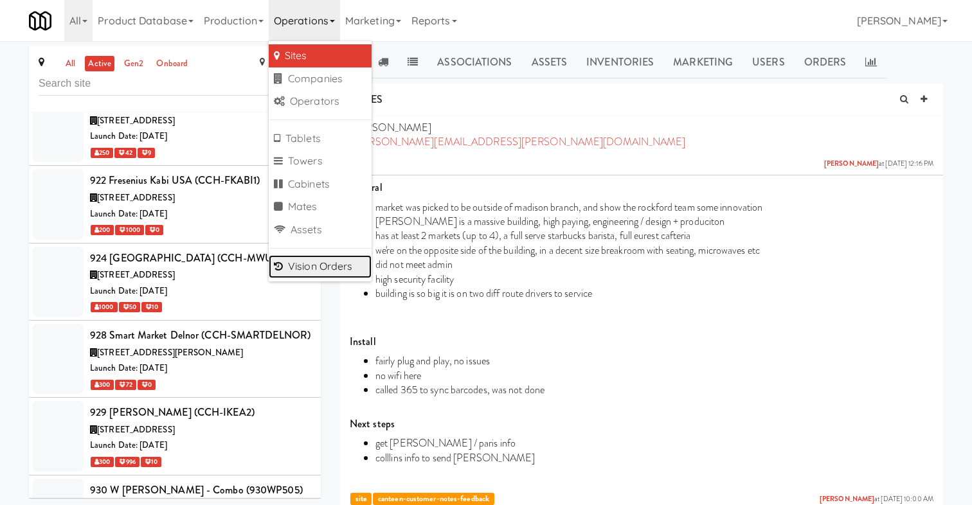
click at [309, 271] on link "Vision Orders" at bounding box center [320, 266] width 103 height 23
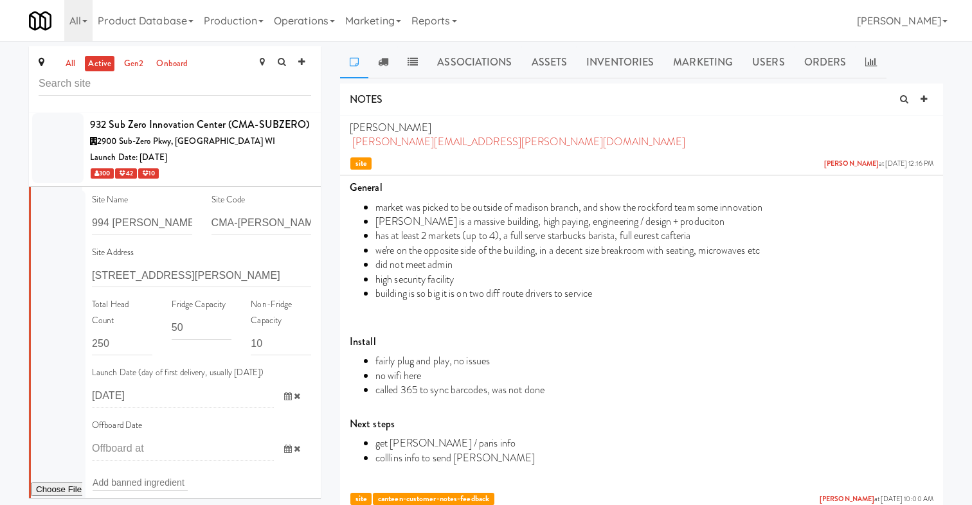
scroll to position [9037, 0]
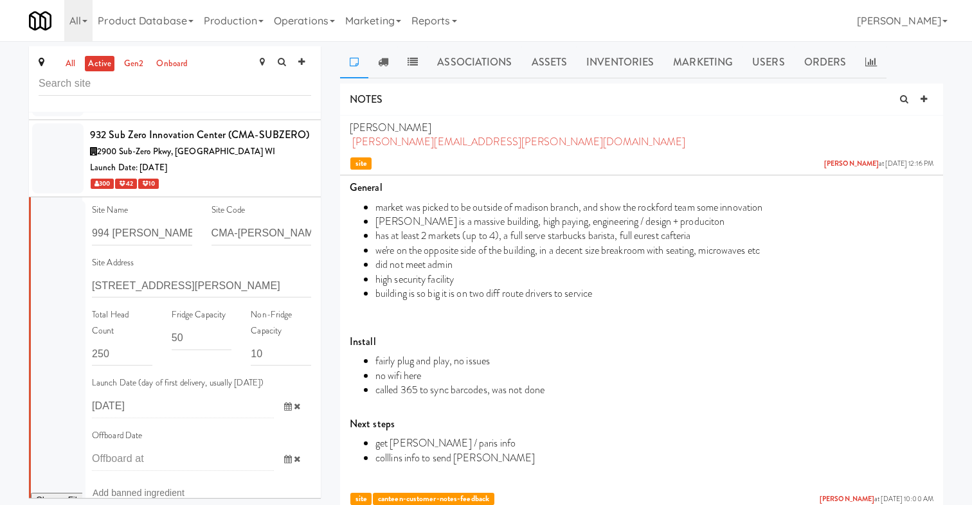
checkbox input "false"
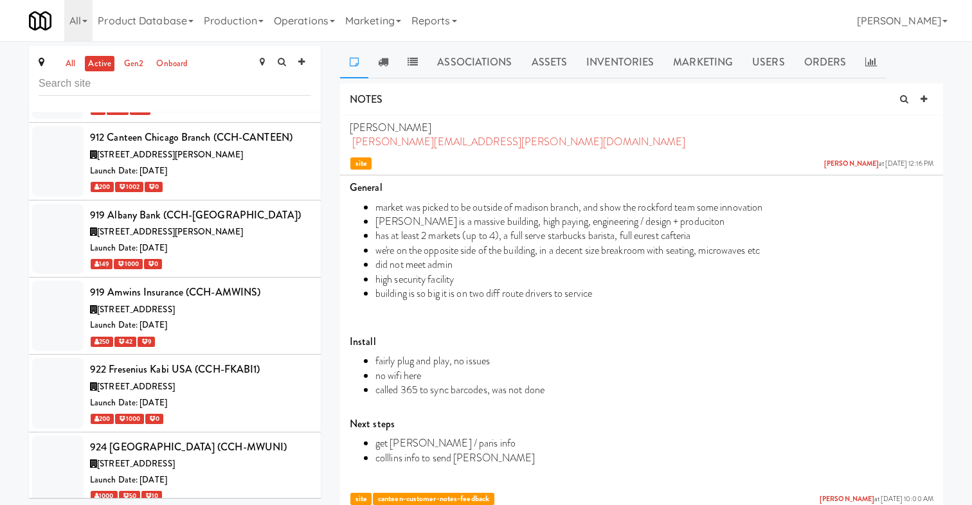
scroll to position [8400, 0]
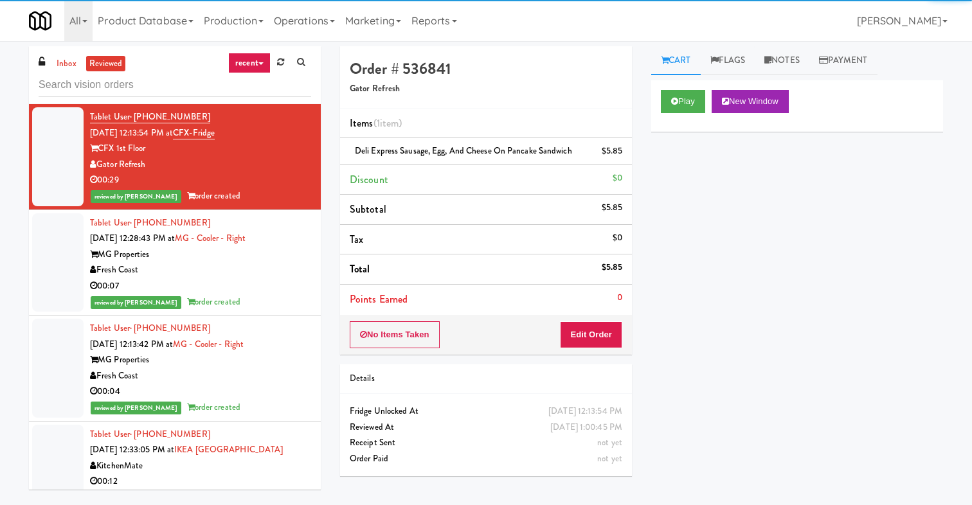
click at [149, 91] on input "text" at bounding box center [175, 85] width 273 height 24
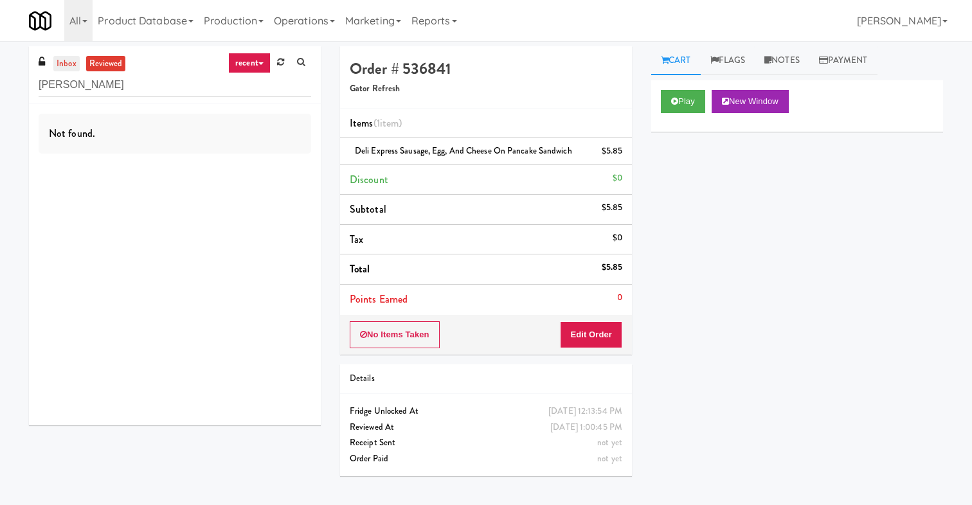
click at [54, 66] on link "inbox" at bounding box center [66, 64] width 26 height 16
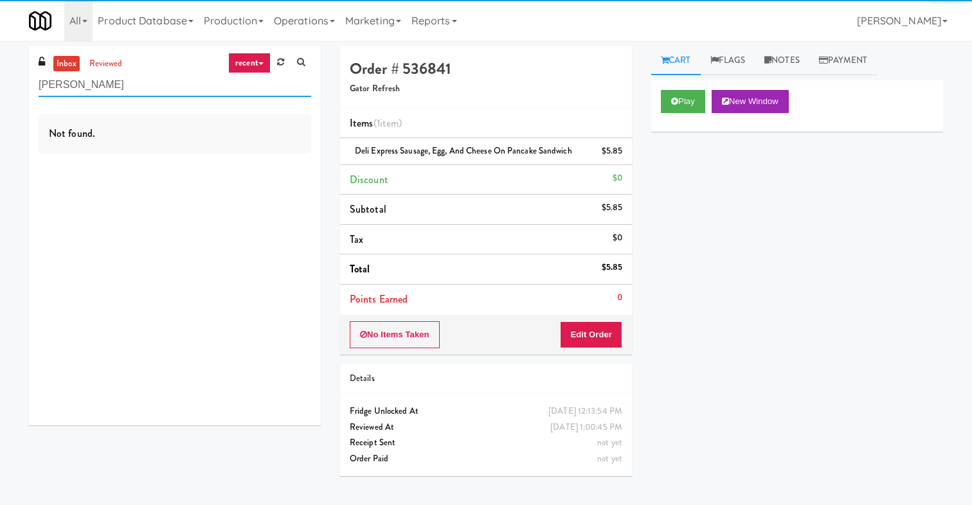
click at [111, 87] on input "collins" at bounding box center [175, 85] width 273 height 24
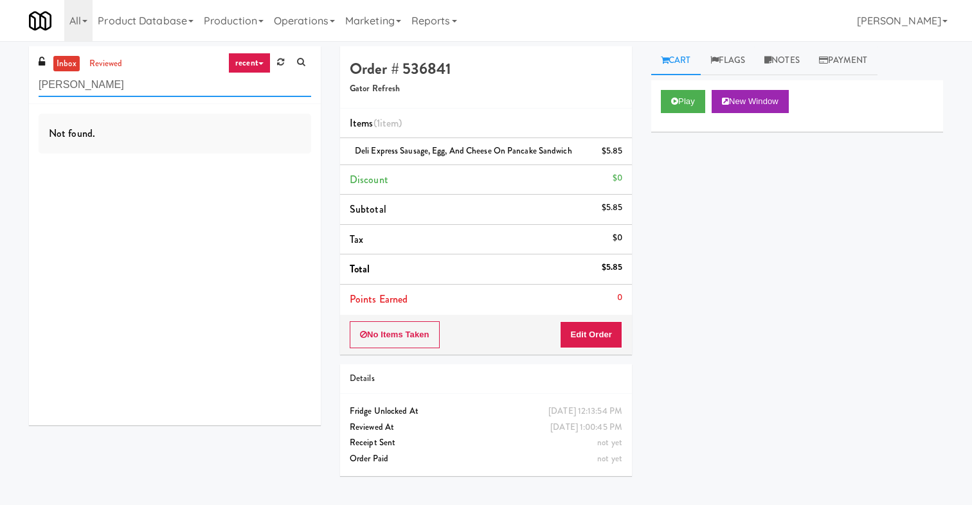
drag, startPoint x: 102, startPoint y: 93, endPoint x: 0, endPoint y: 84, distance: 102.6
click at [9, 84] on div "inbox reviewed recent all unclear take inventory issue suspicious failed recent…" at bounding box center [486, 273] width 972 height 454
paste input "COLLINS"
type input "COLLINS"
click at [258, 69] on link "recent" at bounding box center [249, 63] width 42 height 21
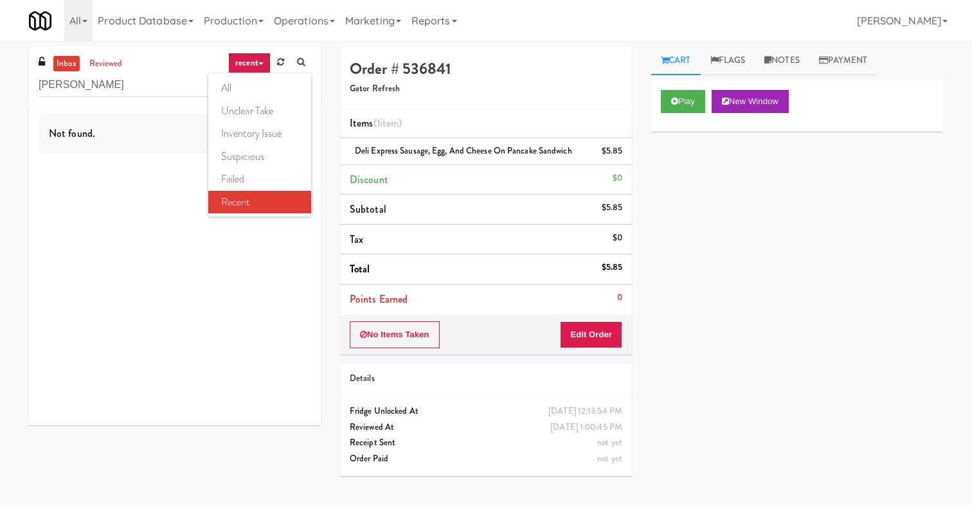
click at [238, 89] on link "all" at bounding box center [259, 87] width 103 height 23
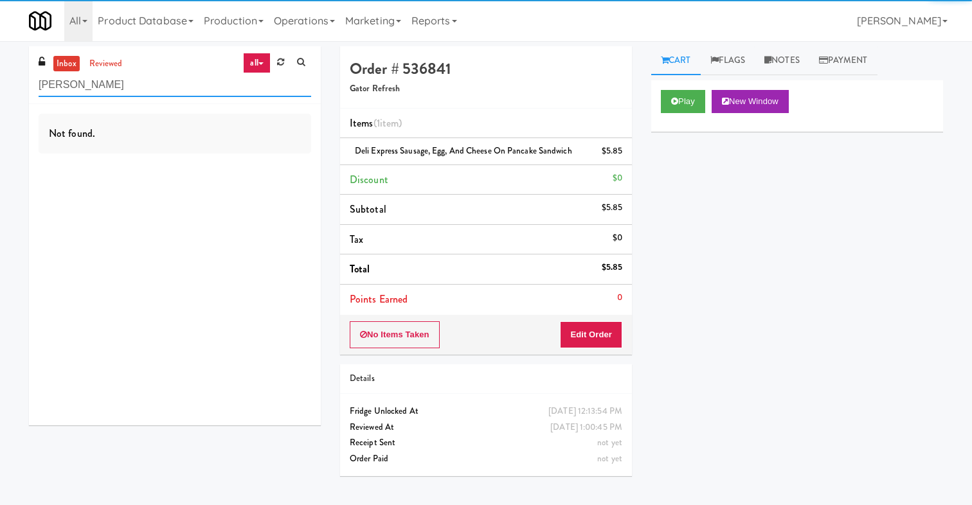
click at [145, 89] on input "COLLINS" at bounding box center [175, 85] width 273 height 24
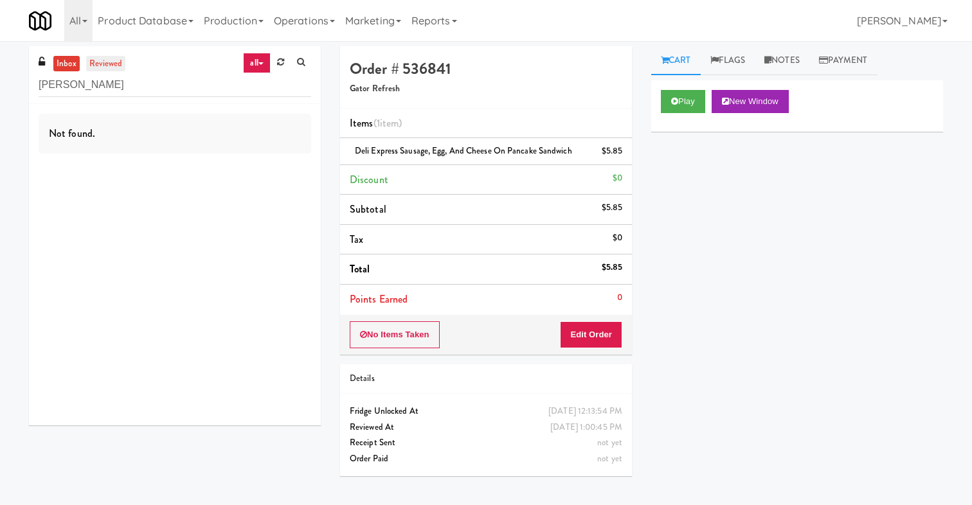
click at [107, 69] on link "reviewed" at bounding box center [106, 64] width 40 height 16
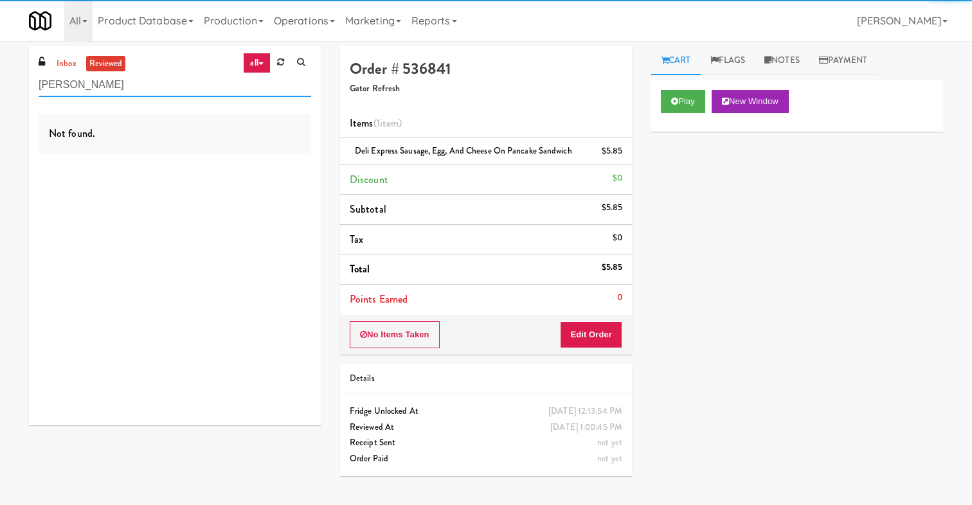
click at [107, 87] on input "COLLINS" at bounding box center [175, 85] width 273 height 24
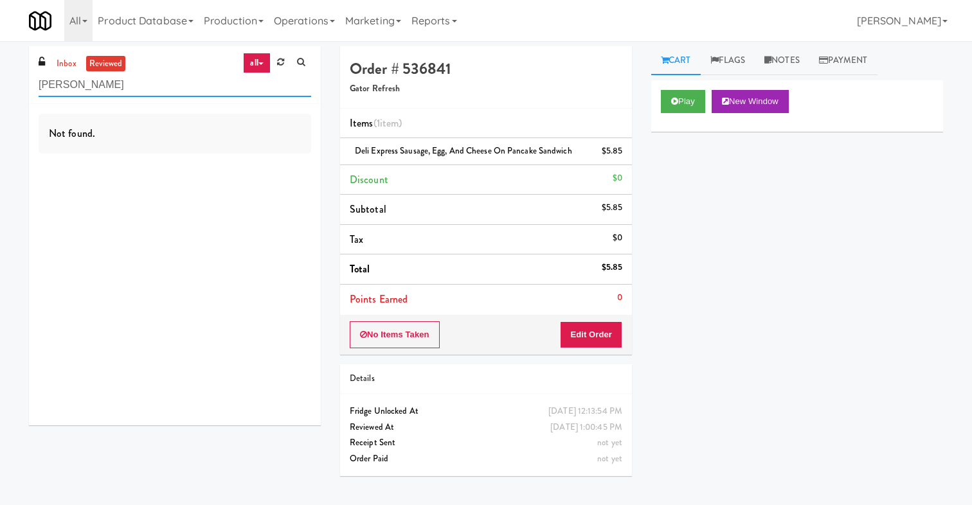
drag, startPoint x: 107, startPoint y: 87, endPoint x: 0, endPoint y: 85, distance: 106.7
click at [0, 85] on div "inbox reviewed all all unclear take inventory issue suspicious failed recent CO…" at bounding box center [486, 273] width 972 height 454
click at [98, 84] on input "COLLINS" at bounding box center [175, 85] width 273 height 24
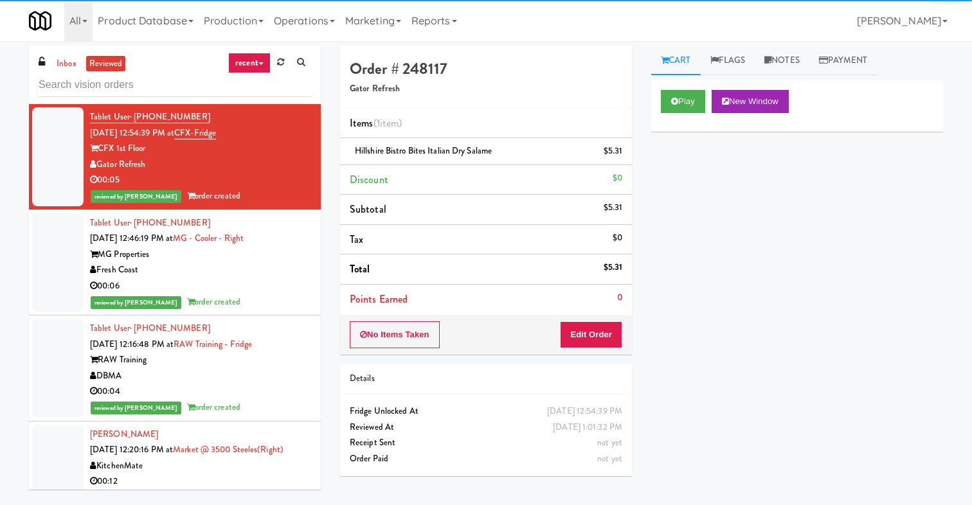
click at [256, 68] on link "recent" at bounding box center [249, 63] width 42 height 21
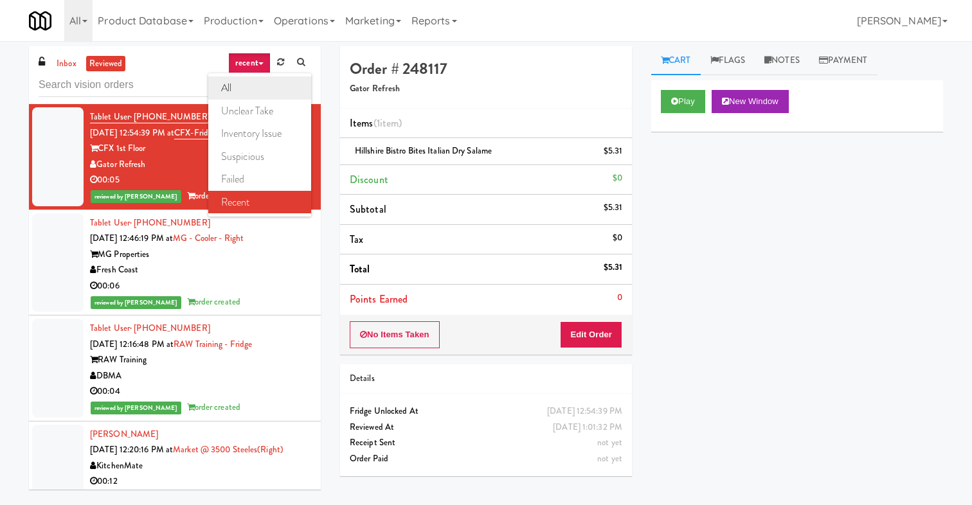
click at [257, 84] on link "all" at bounding box center [259, 87] width 103 height 23
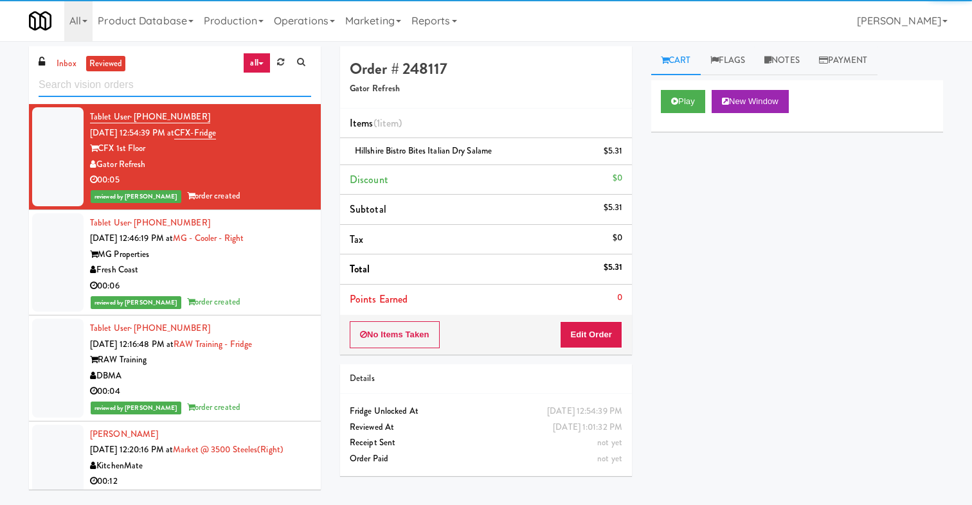
click at [249, 84] on input "text" at bounding box center [175, 85] width 273 height 24
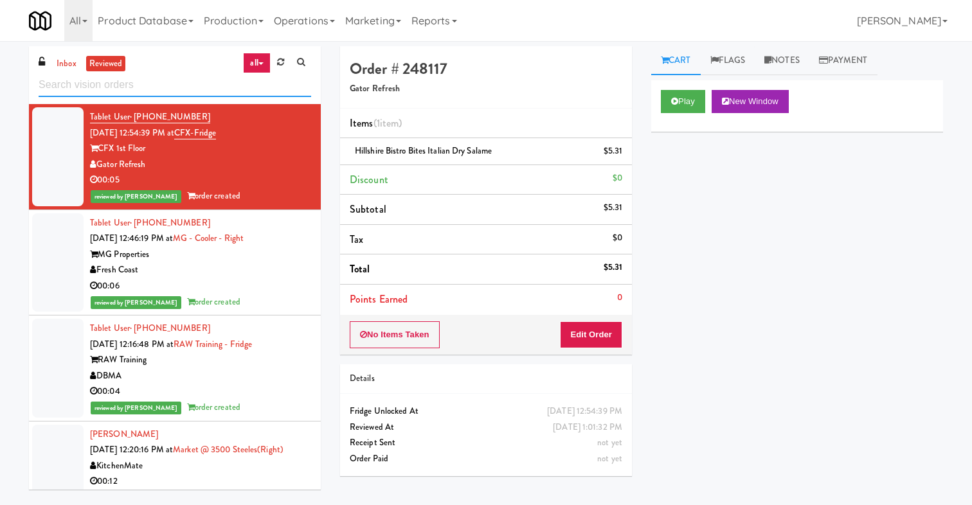
paste input "COLLINS"
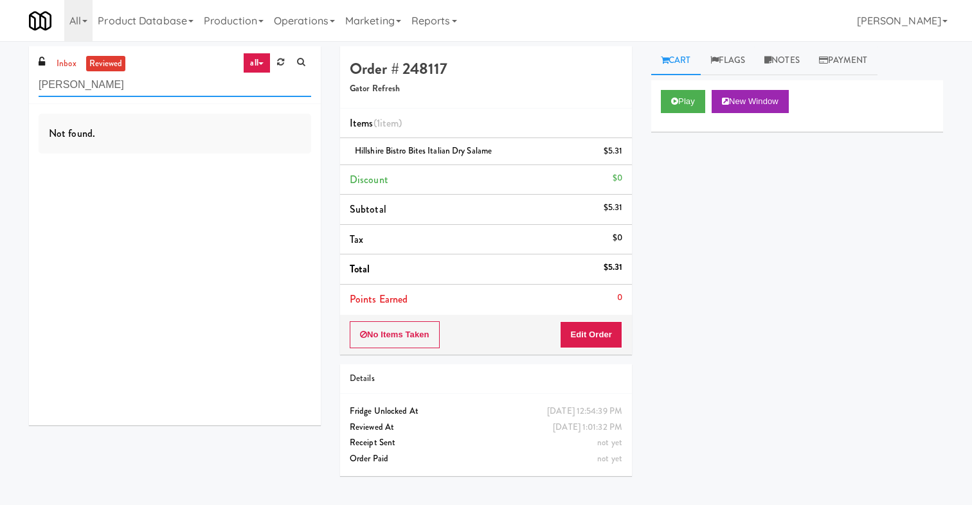
type input "COLLINS"
click at [64, 65] on link "inbox" at bounding box center [66, 64] width 26 height 16
click at [152, 87] on input "COLLINS" at bounding box center [175, 85] width 273 height 24
